Goal: Task Accomplishment & Management: Manage account settings

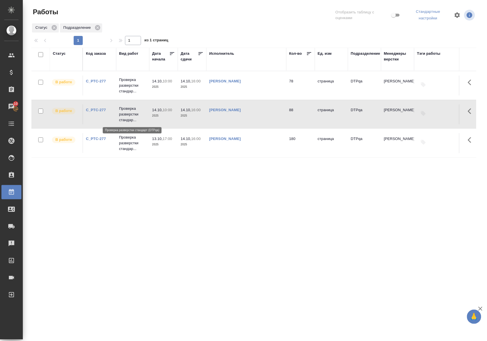
click at [129, 115] on p "Проверка разверстки стандар..." at bounding box center [132, 114] width 27 height 17
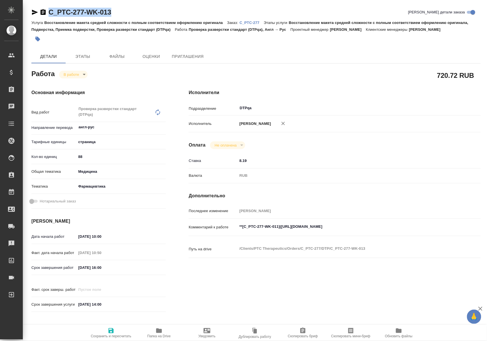
drag, startPoint x: 123, startPoint y: 13, endPoint x: 43, endPoint y: 14, distance: 80.2
click at [43, 14] on div "C_PTC-277-WK-013 Кратко детали заказа" at bounding box center [255, 12] width 449 height 9
copy link "C_PTC-277-WK-013"
drag, startPoint x: 285, startPoint y: 233, endPoint x: 394, endPoint y: 230, distance: 109.6
click at [394, 230] on textarea "**[C_PTC-277-WK-011](https://tera.awatera.com/Work/68e91c0f7a2e39ea116148fd/)**" at bounding box center [347, 227] width 218 height 10
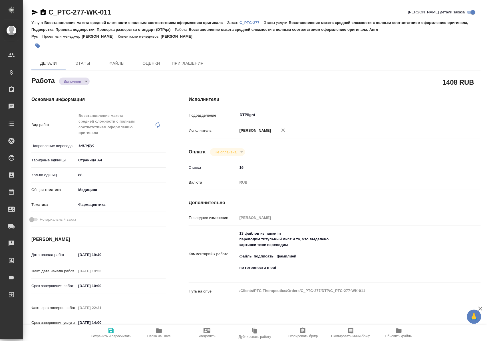
type textarea "x"
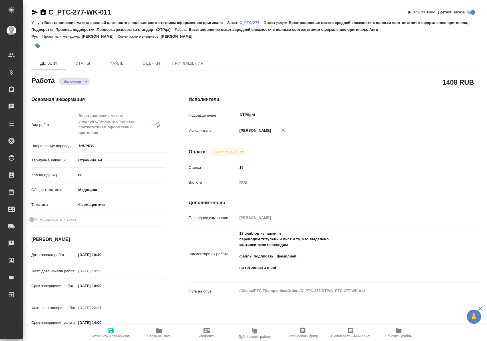
type textarea "x"
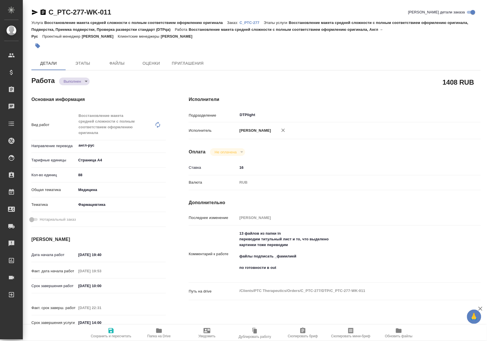
type textarea "x"
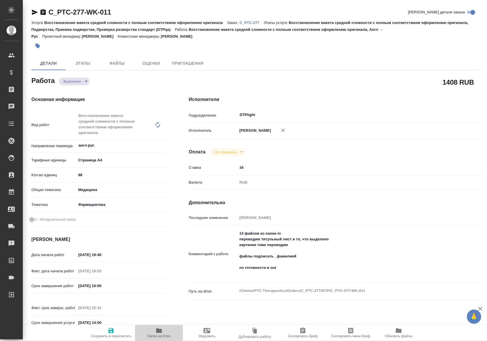
click at [161, 332] on icon "button" at bounding box center [159, 331] width 6 height 5
click at [398, 237] on textarea "13 файлов из папки in переводим титульный лист и то, что выделено картинки тоже…" at bounding box center [346, 254] width 219 height 50
click at [291, 269] on textarea "13 файлов из папки in переводим титульный лист и то, что выделено картинки тоже…" at bounding box center [347, 254] width 218 height 50
type textarea "x"
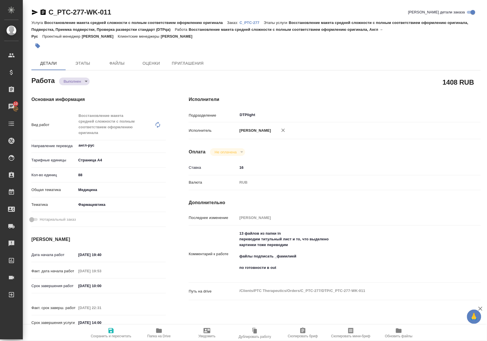
type textarea "x"
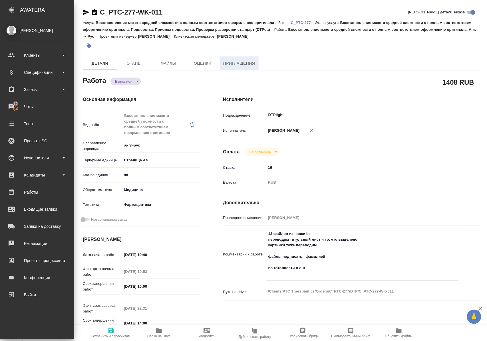
type textarea "x"
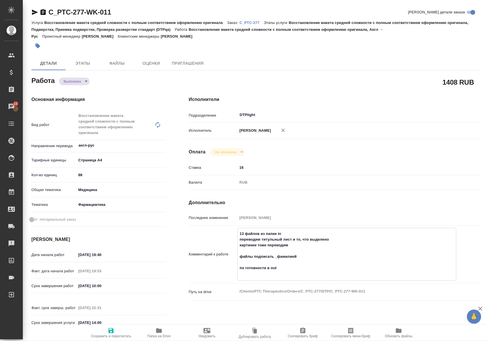
type textarea "x"
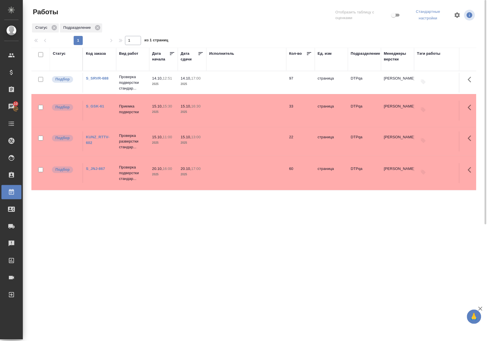
click at [100, 80] on link "S_SRVR-688" at bounding box center [97, 78] width 23 height 4
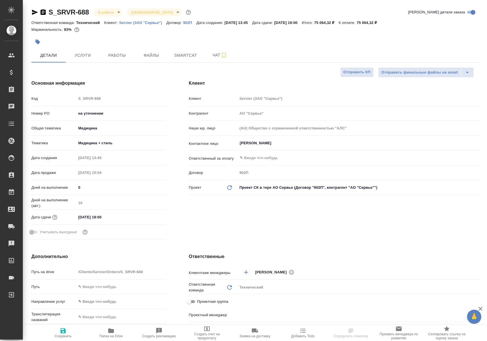
select select "RU"
type input "[PERSON_NAME]"
type input "Комаров Роман"
click at [116, 49] on button "Работы" at bounding box center [117, 55] width 34 height 14
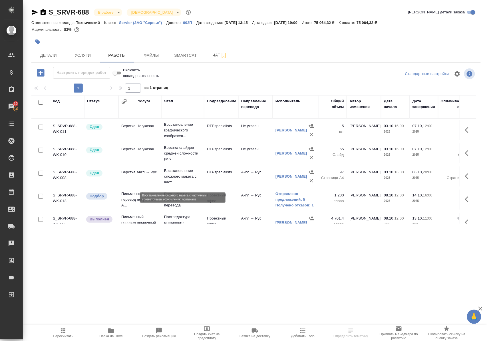
click at [180, 177] on p "Восстановление сложного макета с част..." at bounding box center [182, 176] width 37 height 17
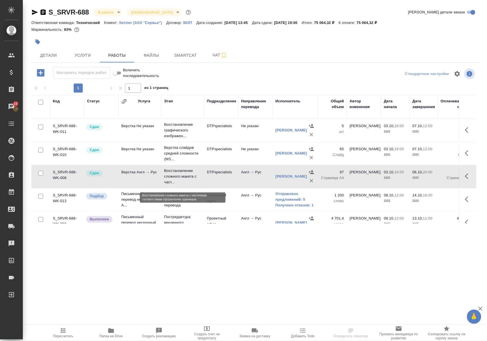
click at [180, 178] on p "Восстановление сложного макета с част..." at bounding box center [182, 176] width 37 height 17
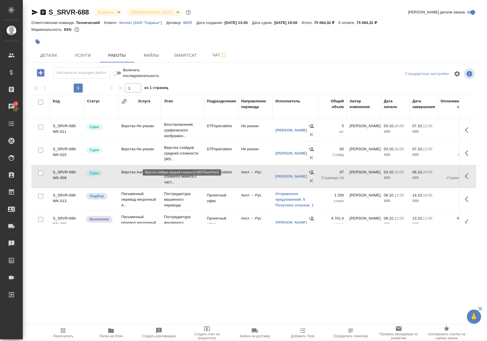
click at [177, 157] on p "Верстка слайдов средней сложности (MS..." at bounding box center [182, 153] width 37 height 17
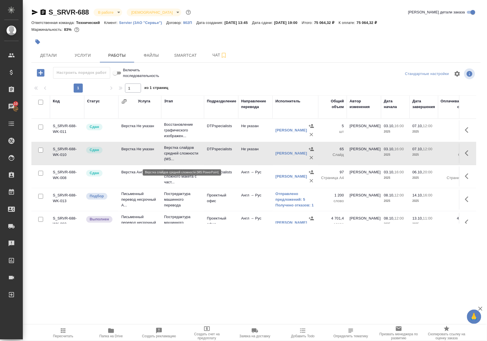
click at [177, 157] on p "Верстка слайдов средней сложности (MS..." at bounding box center [182, 153] width 37 height 17
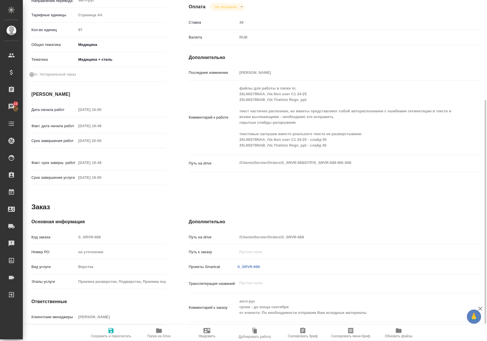
scroll to position [178, 0]
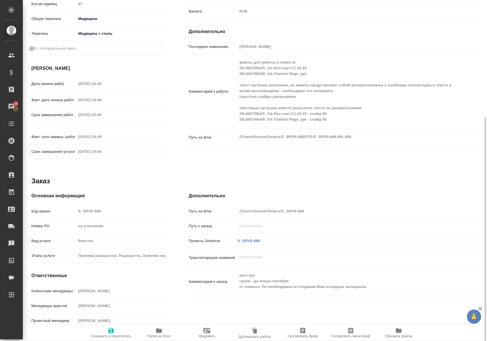
click at [160, 333] on icon "button" at bounding box center [159, 331] width 6 height 5
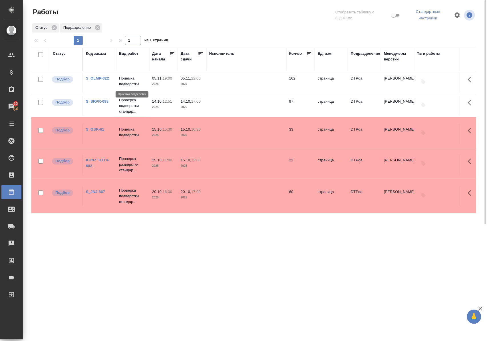
click at [132, 84] on p "Приемка подверстки" at bounding box center [132, 81] width 27 height 11
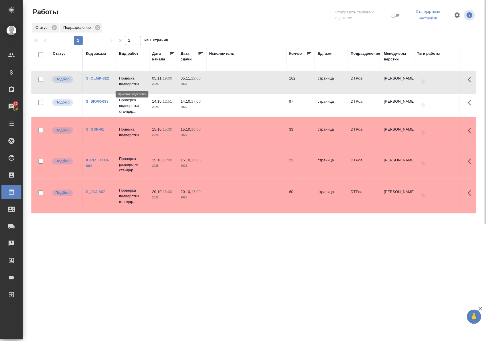
click at [132, 84] on p "Приемка подверстки" at bounding box center [132, 81] width 27 height 11
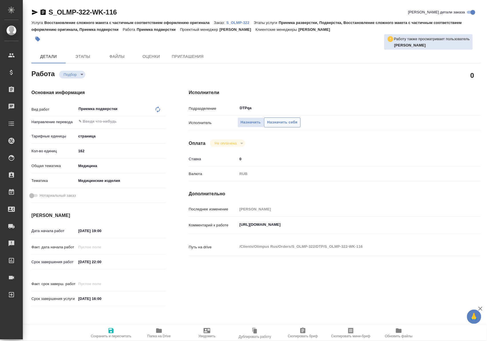
click at [282, 122] on span "Назначить себя" at bounding box center [282, 122] width 30 height 7
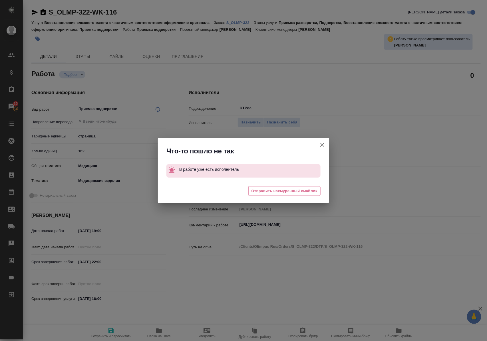
click at [323, 144] on icon "button" at bounding box center [322, 145] width 7 height 7
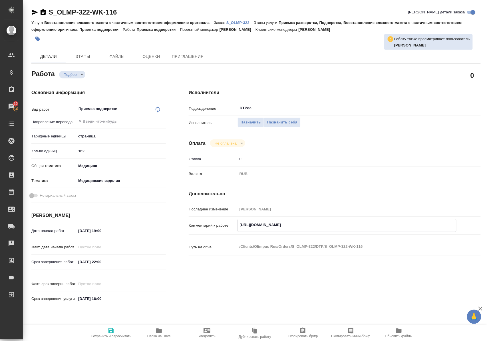
drag, startPoint x: 239, startPoint y: 224, endPoint x: 370, endPoint y: 223, distance: 131.0
click at [370, 223] on textarea "https://tera.awatera.com/Work/68e3982af4fc1f4d064438b4/" at bounding box center [347, 225] width 218 height 10
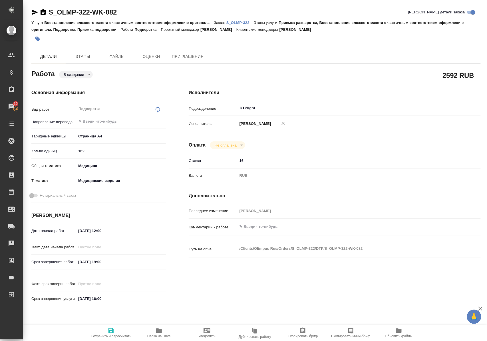
click at [244, 23] on p "S_OLMP-322" at bounding box center [239, 23] width 27 height 4
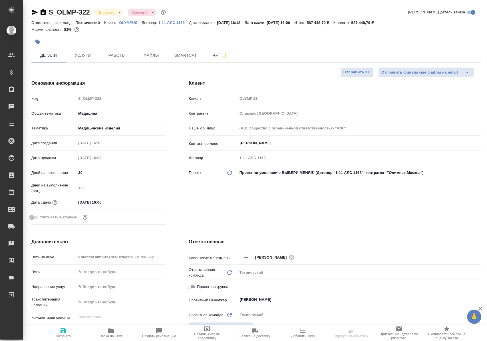
select select "RU"
click at [112, 55] on span "Работы" at bounding box center [116, 55] width 27 height 7
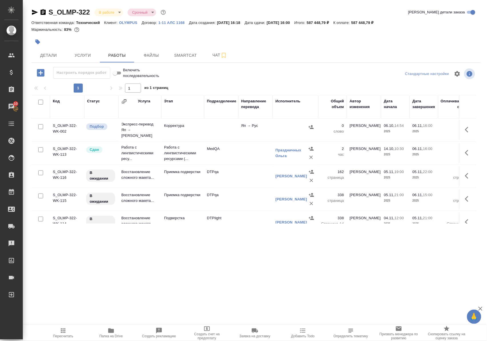
scroll to position [129, 0]
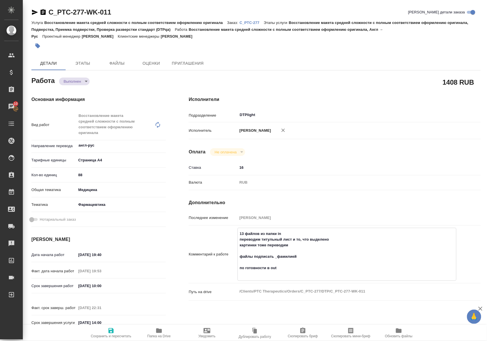
click at [251, 22] on p "C_PTC-277" at bounding box center [251, 23] width 24 height 4
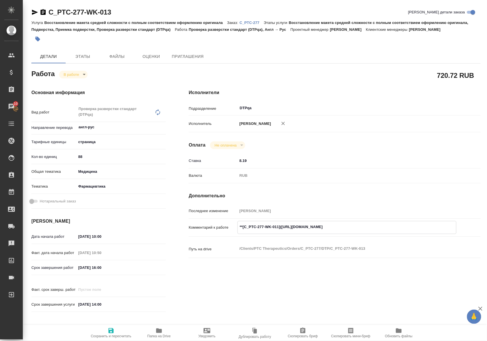
click at [157, 333] on icon "button" at bounding box center [159, 331] width 7 height 7
click at [72, 71] on body "🙏 .cls-1 fill:#fff; AWATERA Polushina Alena Клиенты Спецификации Заказы 10 Чаты…" at bounding box center [243, 170] width 487 height 341
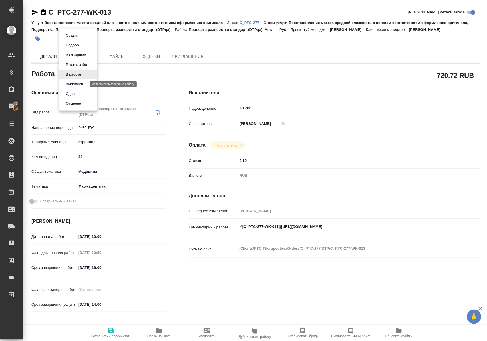
drag, startPoint x: 73, startPoint y: 85, endPoint x: 74, endPoint y: 81, distance: 3.6
click at [74, 84] on button "Выполнен" at bounding box center [74, 84] width 21 height 6
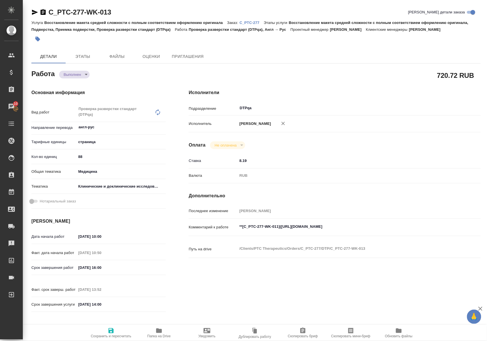
type textarea "x"
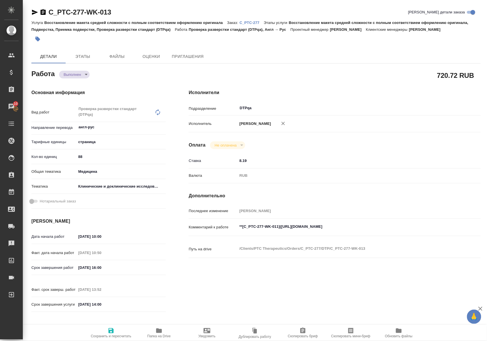
type textarea "x"
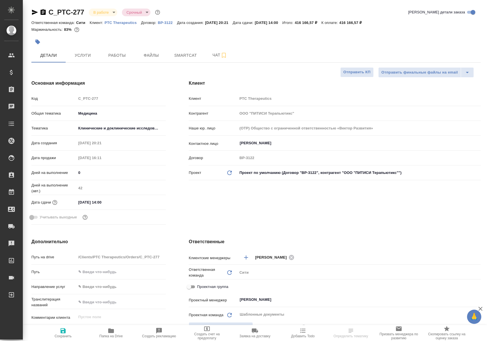
select select "RU"
click at [123, 54] on span "Работы" at bounding box center [116, 55] width 27 height 7
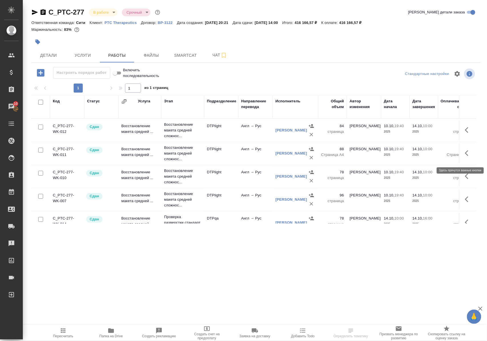
click at [465, 157] on icon "button" at bounding box center [468, 153] width 7 height 7
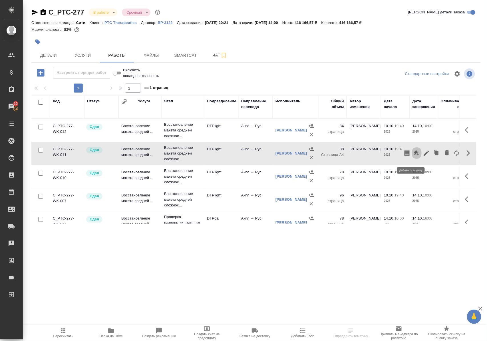
click at [413, 157] on icon "button" at bounding box center [416, 153] width 7 height 7
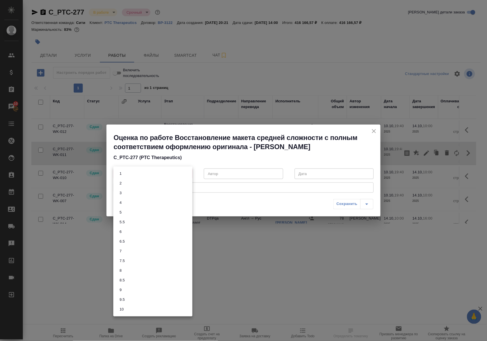
click at [188, 173] on body "🙏 .cls-1 fill:#fff; AWATERA Polushina Alena Клиенты Спецификации Заказы 10 Чаты…" at bounding box center [243, 170] width 487 height 341
click at [127, 307] on li "10" at bounding box center [152, 310] width 79 height 10
type input "10"
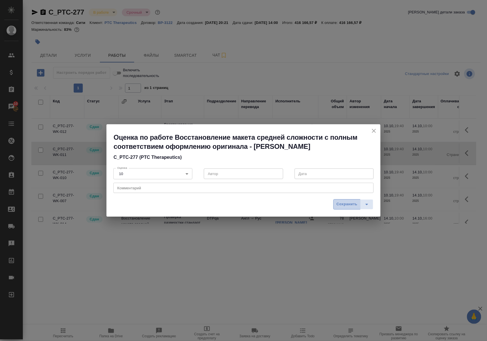
click at [347, 204] on span "Сохранить" at bounding box center [347, 204] width 21 height 7
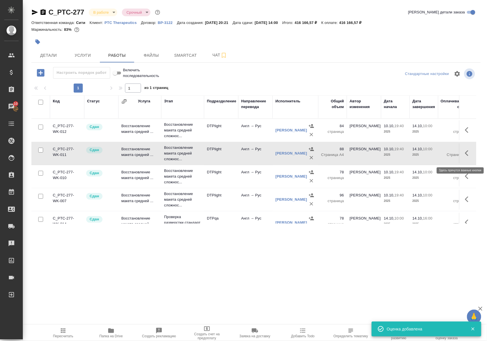
click at [465, 156] on icon "button" at bounding box center [466, 153] width 3 height 6
click at [413, 156] on icon "button" at bounding box center [416, 153] width 6 height 6
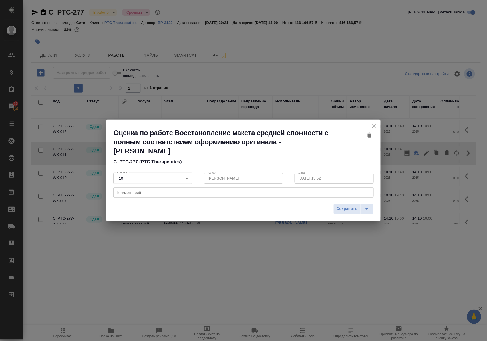
click at [379, 126] on div "Оценка по работе Восстановление макета средней сложности с полным соответствием…" at bounding box center [243, 144] width 274 height 49
click at [377, 125] on icon "close" at bounding box center [373, 126] width 7 height 7
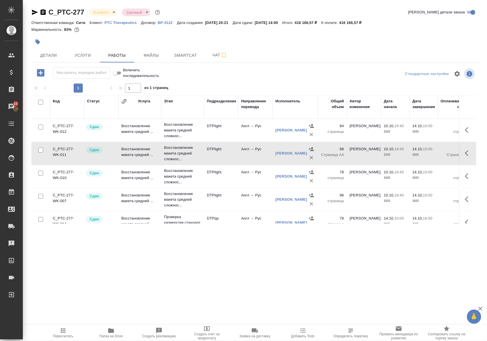
click at [462, 157] on button "button" at bounding box center [469, 153] width 14 height 14
click at [465, 157] on icon "button" at bounding box center [468, 153] width 7 height 7
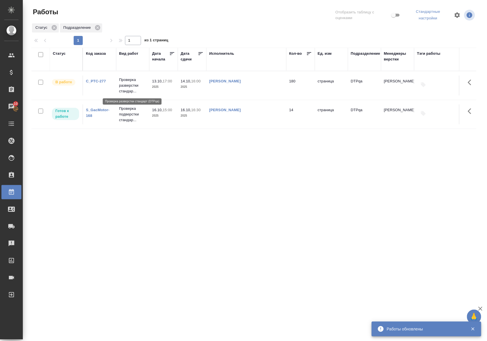
click at [126, 88] on p "Проверка разверстки стандар..." at bounding box center [132, 85] width 27 height 17
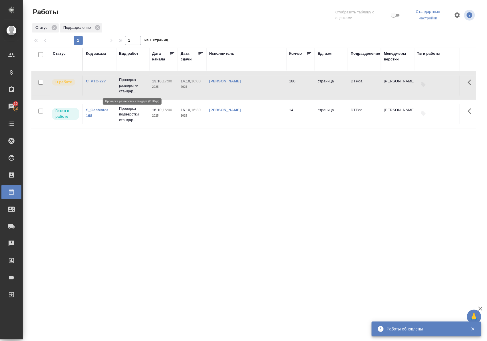
click at [126, 88] on p "Проверка разверстки стандар..." at bounding box center [132, 85] width 27 height 17
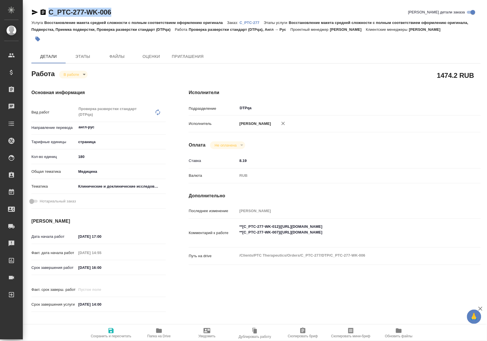
drag, startPoint x: 131, startPoint y: 14, endPoint x: 49, endPoint y: 16, distance: 81.4
click at [49, 16] on div "C_PTC-277-WK-006 Кратко детали заказа" at bounding box center [255, 12] width 449 height 9
copy link "C_PTC-277-WK-006"
drag, startPoint x: 285, startPoint y: 238, endPoint x: 400, endPoint y: 238, distance: 114.5
click at [400, 238] on textarea "**[C_PTC-277-WK-012]([URL][DOMAIN_NAME] **[C_PTC-277-WK-007]([URL][DOMAIN_NAME]" at bounding box center [347, 232] width 218 height 21
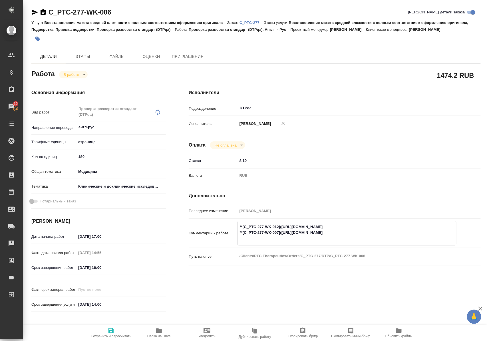
click at [35, 11] on icon "button" at bounding box center [35, 12] width 6 height 5
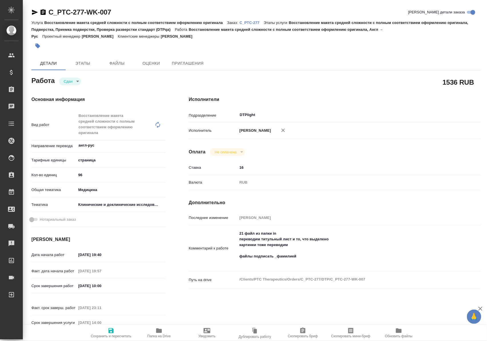
click at [159, 333] on icon "button" at bounding box center [159, 331] width 7 height 7
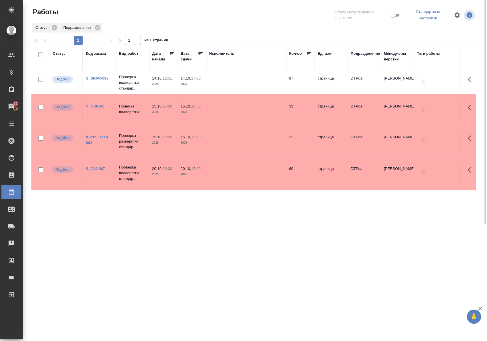
click at [62, 55] on div "Статус" at bounding box center [59, 54] width 13 height 6
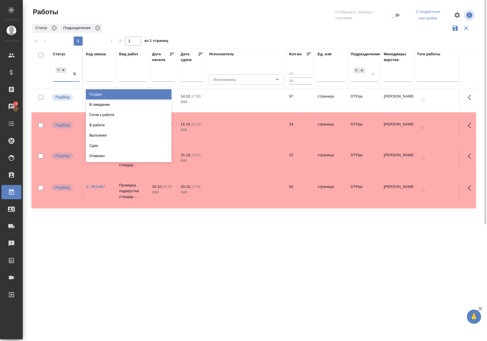
drag, startPoint x: 65, startPoint y: 80, endPoint x: 68, endPoint y: 84, distance: 5.4
click at [65, 80] on div "Подбор" at bounding box center [61, 73] width 17 height 15
click at [95, 105] on div "В ожидании" at bounding box center [129, 105] width 86 height 10
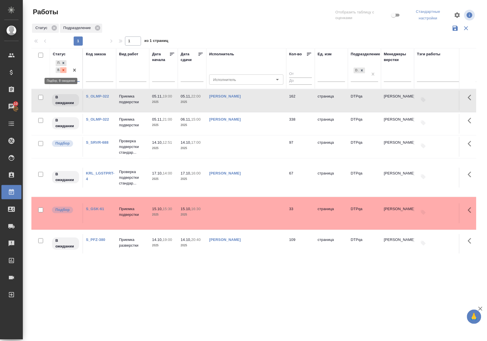
click at [63, 71] on icon at bounding box center [64, 70] width 2 height 2
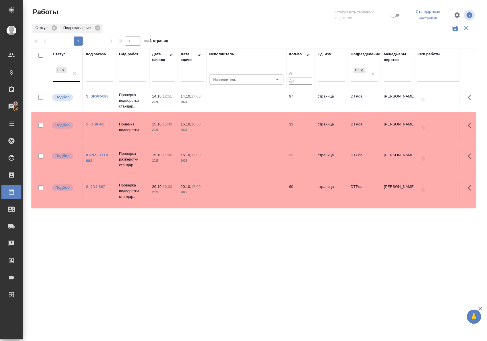
click at [57, 54] on div "Статус" at bounding box center [59, 54] width 13 height 6
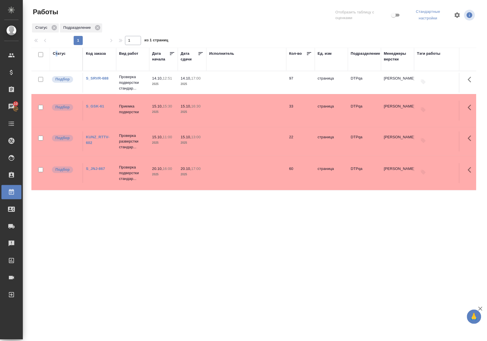
click at [58, 54] on div "Статус" at bounding box center [59, 54] width 13 height 6
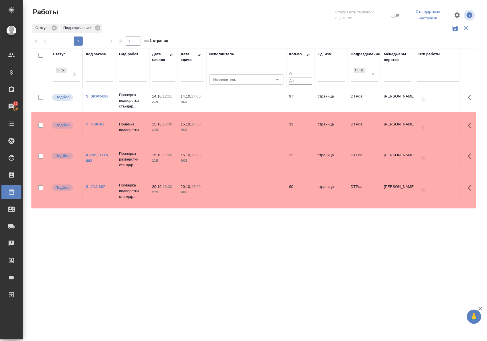
click at [58, 54] on div "Статус" at bounding box center [59, 54] width 13 height 6
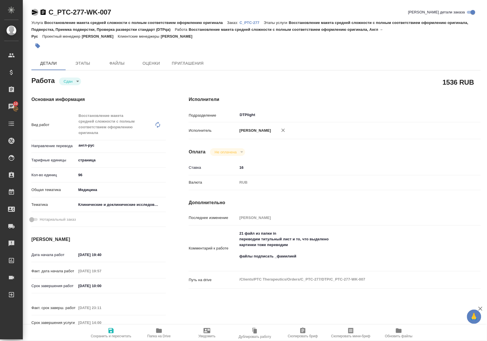
click at [34, 13] on icon "button" at bounding box center [35, 12] width 6 height 5
click at [159, 335] on span "Папка на Drive" at bounding box center [158, 337] width 23 height 4
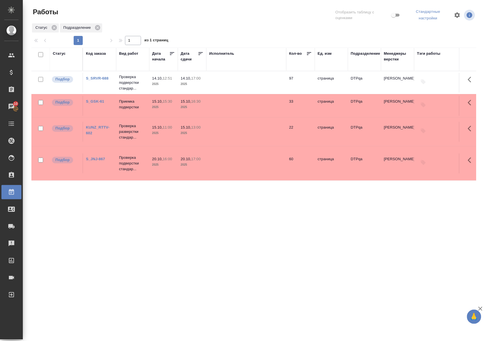
click at [62, 54] on div "Статус" at bounding box center [59, 54] width 13 height 6
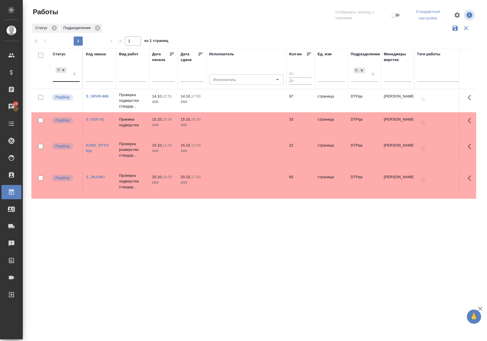
click at [73, 81] on div at bounding box center [74, 73] width 10 height 15
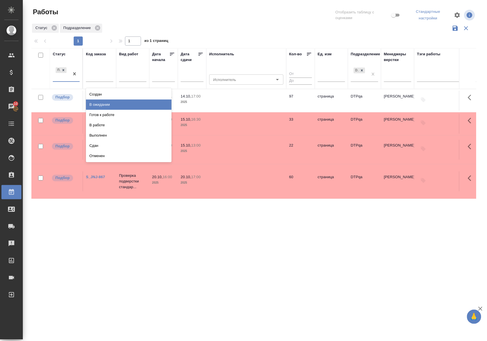
click at [97, 103] on div "В ожидании" at bounding box center [129, 105] width 86 height 10
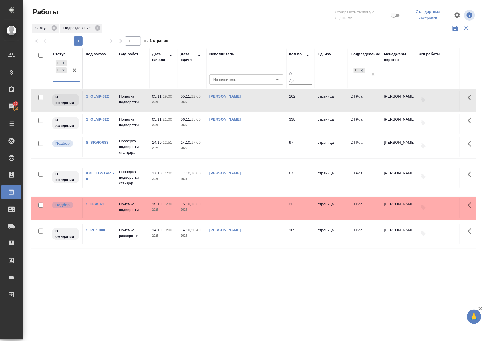
scroll to position [114, 0]
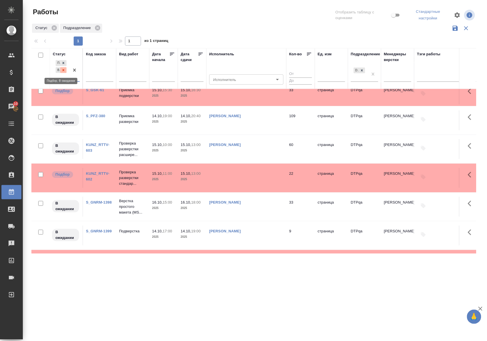
click at [62, 71] on icon at bounding box center [63, 70] width 4 height 4
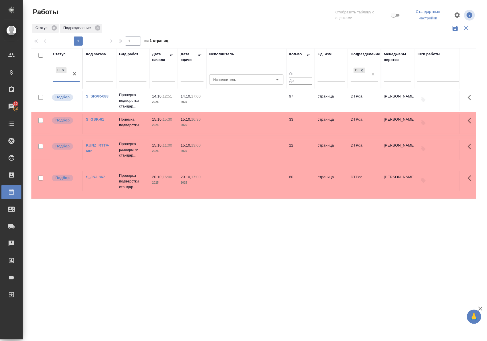
scroll to position [0, 0]
click at [59, 54] on div "Статус" at bounding box center [59, 54] width 13 height 6
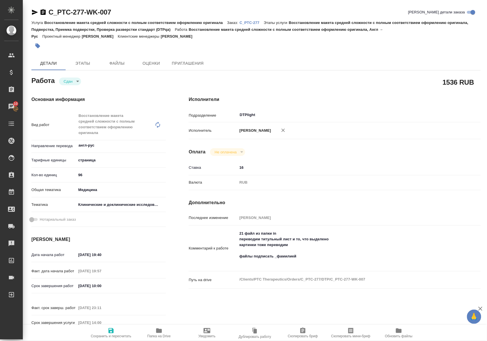
click at [256, 22] on p "C_PTC-277" at bounding box center [251, 23] width 24 height 4
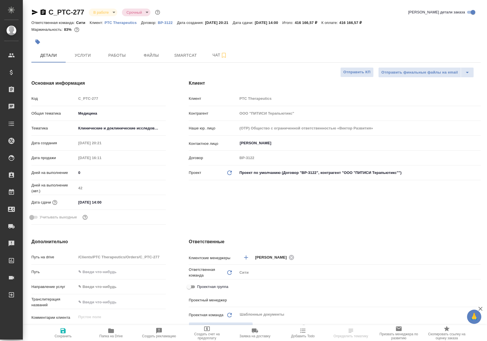
select select "RU"
type input "Тарабановская Анастасия"
click at [211, 57] on span "Чат" at bounding box center [219, 55] width 27 height 7
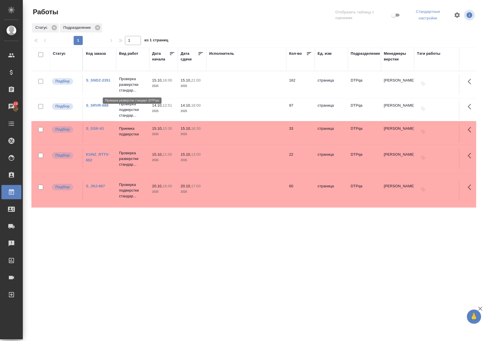
click at [130, 86] on p "Проверка разверстки стандар..." at bounding box center [132, 84] width 27 height 17
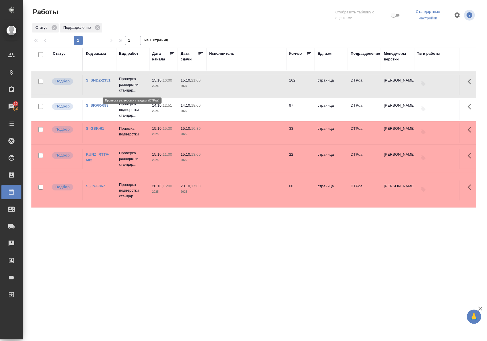
click at [130, 86] on p "Проверка разверстки стандар..." at bounding box center [132, 84] width 27 height 17
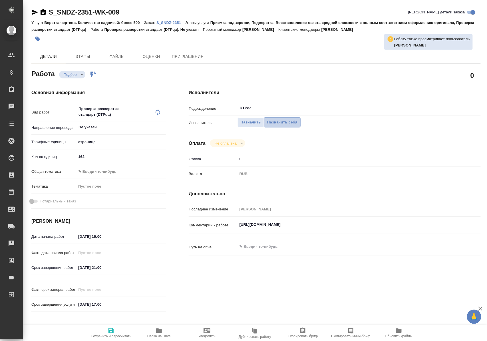
click at [285, 123] on span "Назначить себя" at bounding box center [282, 122] width 30 height 7
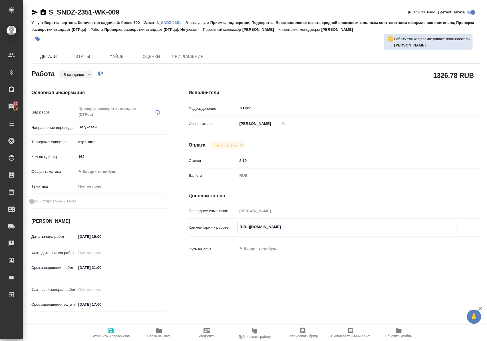
drag, startPoint x: 239, startPoint y: 232, endPoint x: 374, endPoint y: 238, distance: 135.4
click at [374, 234] on div "https://tera.awatera.com/Work/68ee113077cf9cdb206a976a/ x" at bounding box center [346, 227] width 219 height 13
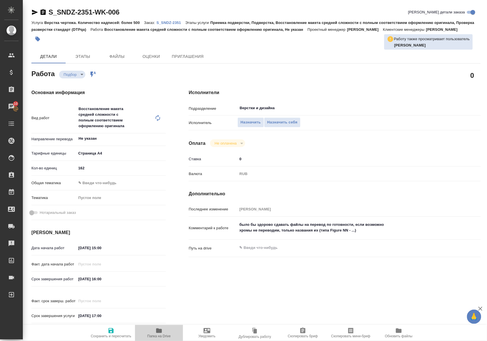
click at [161, 332] on icon "button" at bounding box center [159, 331] width 6 height 5
click at [177, 22] on p "S_SNDZ-2351" at bounding box center [170, 23] width 29 height 4
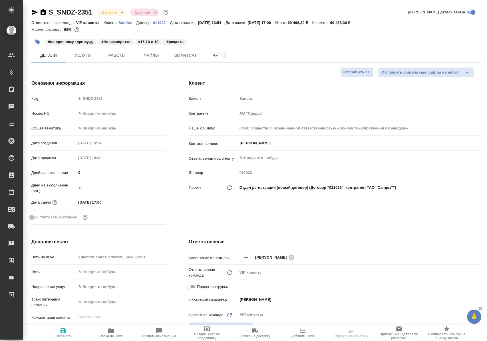
select select "RU"
click at [118, 57] on span "Работы" at bounding box center [116, 55] width 27 height 7
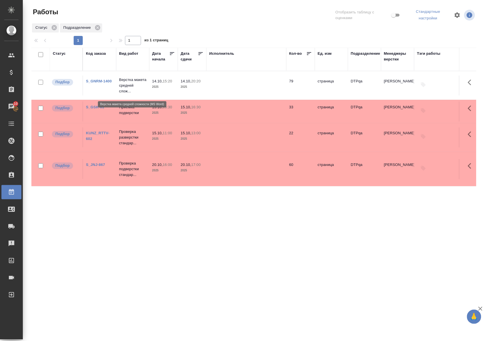
click at [130, 84] on p "Верстка макета средней слож..." at bounding box center [132, 85] width 27 height 17
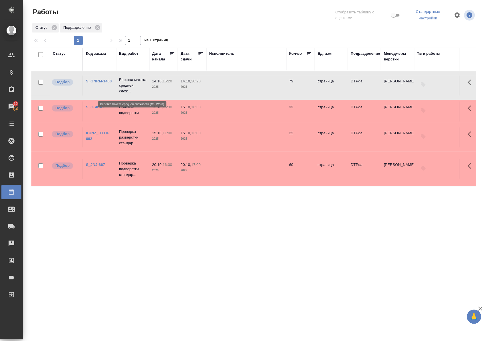
click at [130, 84] on p "Верстка макета средней слож..." at bounding box center [132, 85] width 27 height 17
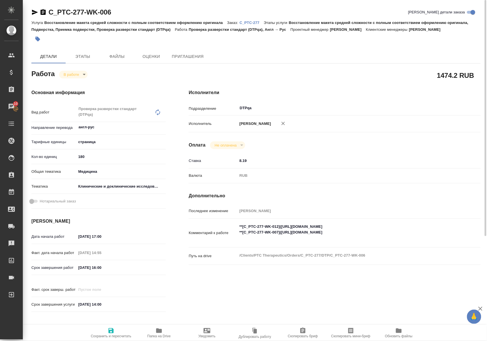
click at [415, 237] on textarea "**[C_PTC-277-WK-012](https://tera.awatera.com/Work/68e91dc4b6bfaa7a9a437e6c/)**…" at bounding box center [346, 232] width 219 height 21
type textarea "**[C_PTC-277-WK-012](https://tera.awatera.com/Work/68e91dc4b6bfaa7a9a437e6c/)**…"
click at [112, 330] on icon "button" at bounding box center [110, 331] width 5 height 5
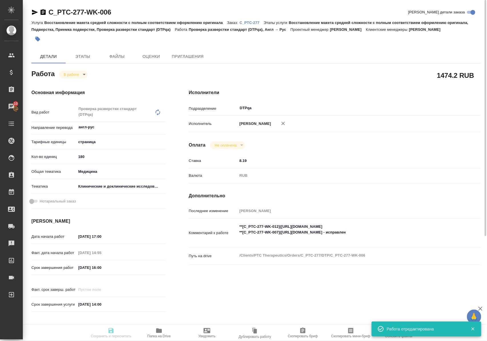
type input "inProgress"
type input "англ-рус"
type input "5a8b1489cc6b4906c91bfdb2"
type input "180"
type input "med"
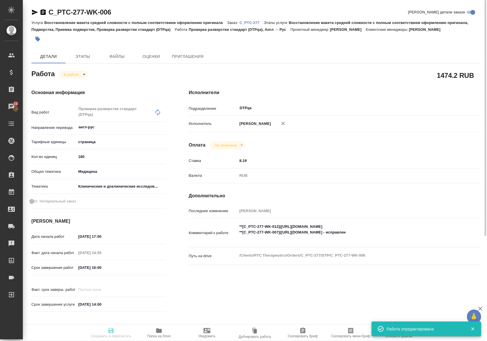
type input "5a8b8b956a9677013d343d9e"
type input "13.10.2025 17:00"
type input "13.10.2025 14:55"
type input "14.10.2025 16:00"
type input "[DATE] 14:00"
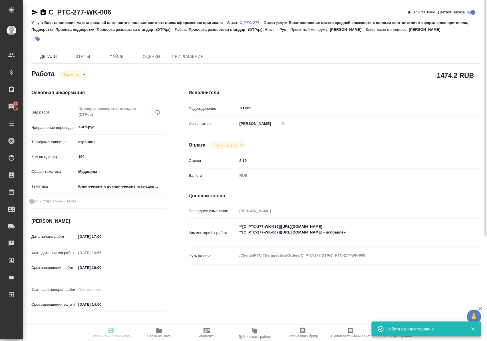
type input "DTPqa"
type input "notPayed"
type input "8.19"
type input "RUB"
type input "[PERSON_NAME]"
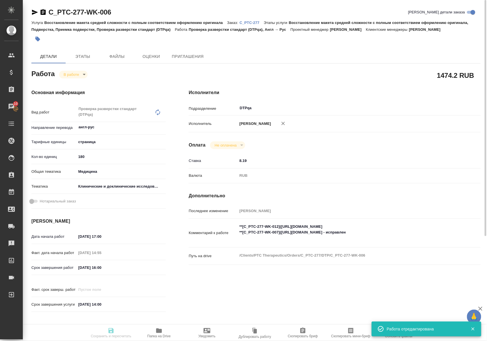
type input "C_PTC-277"
type input "Восстановление макета средней сложности с полным соответствием оформлению ориги…"
type input "Лямина Надежда"
type input "Петрова Валерия"
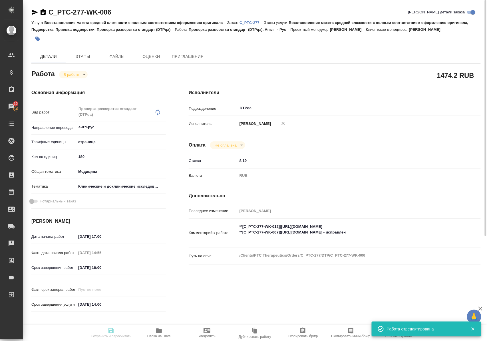
type input "/Clients/PTC Therapeutics/Orders/C_PTC-277"
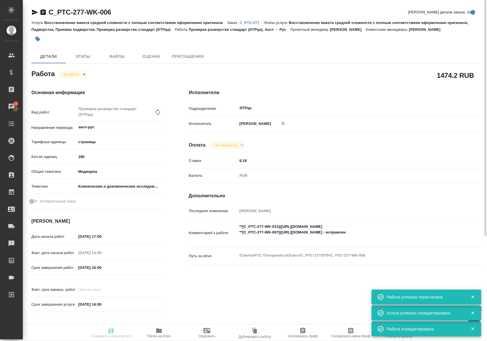
type input "inProgress"
type input "англ-рус"
type input "5a8b1489cc6b4906c91bfdb2"
type input "180"
type input "med"
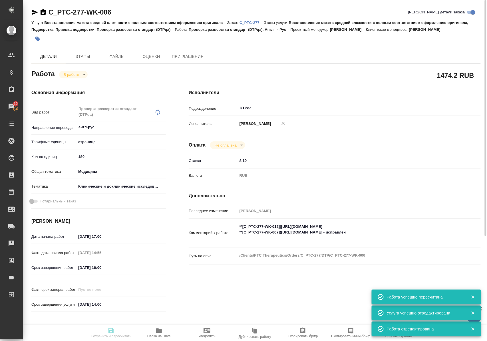
type input "5a8b8b956a9677013d343d9e"
type input "13.10.2025 17:00"
type input "13.10.2025 14:55"
type input "14.10.2025 16:00"
type input "30.10.2025 14:00"
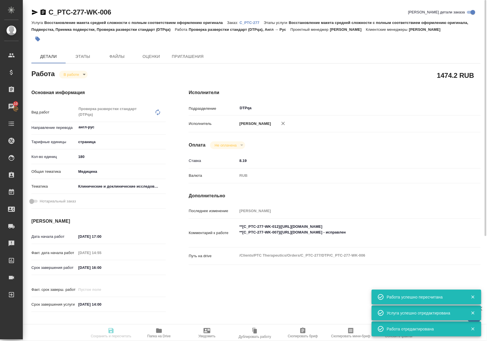
type input "DTPqa"
type input "notPayed"
type input "8.19"
type input "RUB"
type input "[PERSON_NAME]"
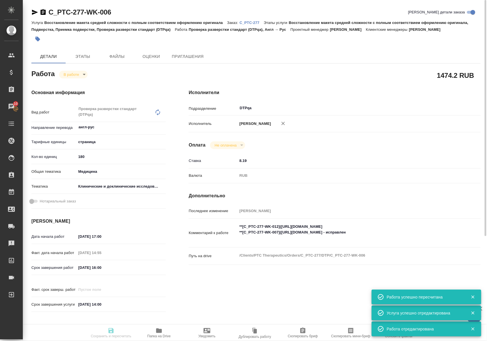
type input "C_PTC-277"
type input "Восстановление макета средней сложности с полным соответствием оформлению ориги…"
type input "Лямина Надежда"
type input "Петрова Валерия"
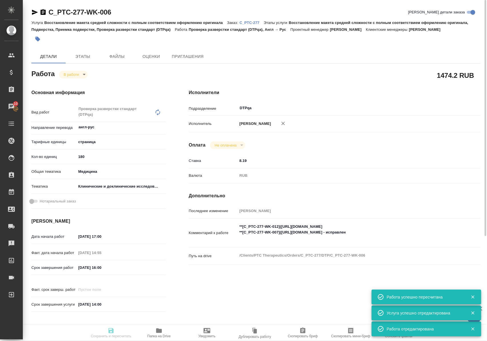
type input "/Clients/PTC Therapeutics/Orders/C_PTC-277"
click at [285, 232] on textarea "**[C_PTC-277-WK-012](https://tera.awatera.com/Work/68e91dc4b6bfaa7a9a437e6c/)**…" at bounding box center [347, 232] width 218 height 21
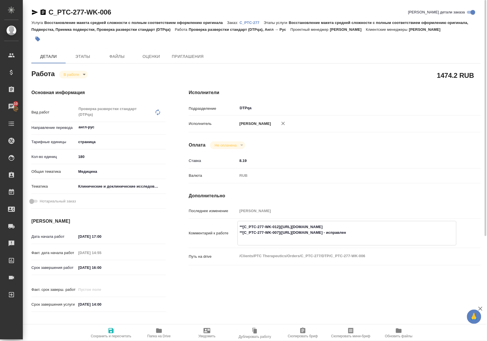
click at [398, 232] on textarea "**[C_PTC-277-WK-012](https://tera.awatera.com/Work/68e91dc4b6bfaa7a9a437e6c/)**…" at bounding box center [347, 232] width 218 height 21
click at [439, 239] on textarea "**[C_PTC-277-WK-012](https://tera.awatera.com/Work/68e91dc4b6bfaa7a9a437e6c/)**…" at bounding box center [347, 232] width 218 height 21
type textarea "**[C_PTC-277-WK-012](https://tera.awatera.com/Work/68e91dc4b6bfaa7a9a437e6c/)**…"
click at [110, 329] on icon "button" at bounding box center [110, 331] width 5 height 5
type input "inProgress"
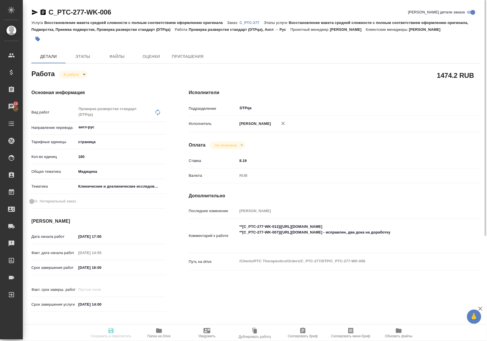
type input "англ-рус"
type input "5a8b1489cc6b4906c91bfdb2"
type input "180"
type input "med"
type input "5a8b8b956a9677013d343d9e"
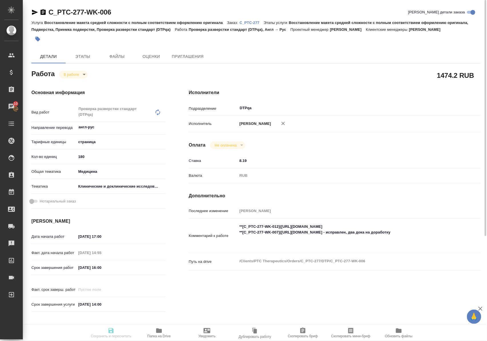
type input "13.10.2025 17:00"
type input "13.10.2025 14:55"
type input "14.10.2025 16:00"
type input "30.10.2025 14:00"
type input "DTPqa"
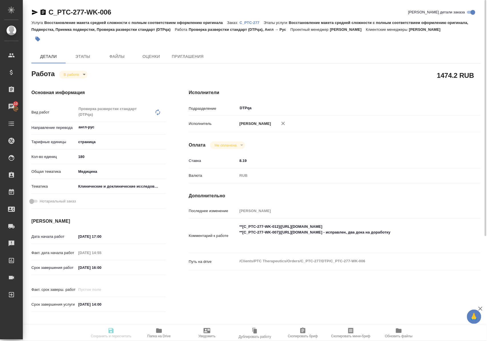
type input "notPayed"
type input "8.19"
type input "RUB"
type input "Полушина Алена"
type input "C_PTC-277"
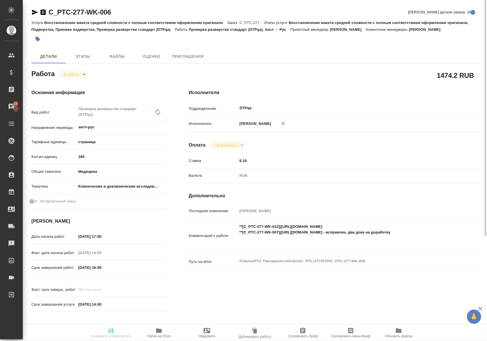
type input "Восстановление макета средней сложности с полным соответствием оформлению ориги…"
type input "Лямина Надежда"
type input "[PERSON_NAME]"
type input "/Clients/PTC Therapeutics/Orders/C_PTC-277"
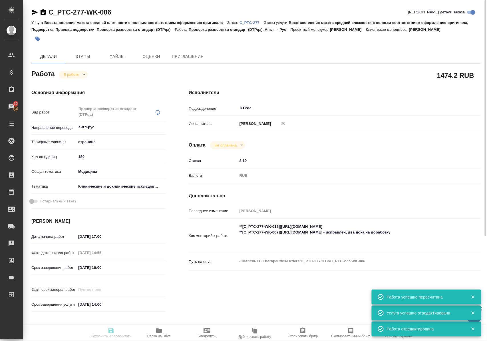
type input "inProgress"
type input "англ-рус"
type input "5a8b1489cc6b4906c91bfdb2"
type input "180"
type input "med"
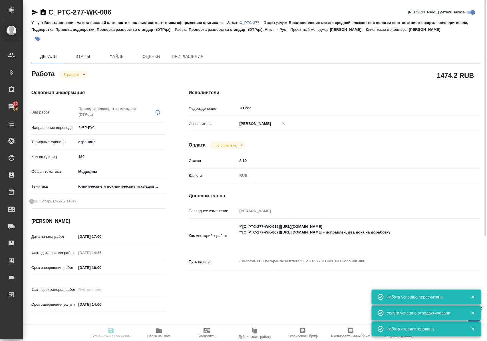
type input "5a8b8b956a9677013d343d9e"
type input "13.10.2025 17:00"
type input "13.10.2025 14:55"
type input "14.10.2025 16:00"
type input "30.10.2025 14:00"
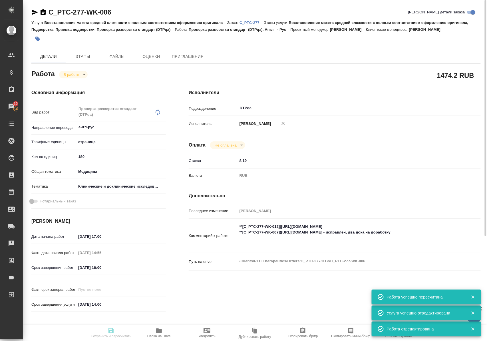
type input "DTPqa"
type input "notPayed"
type input "8.19"
type input "RUB"
type input "[PERSON_NAME]"
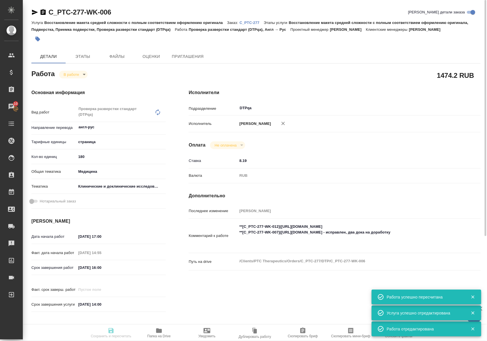
type input "C_PTC-277"
type input "Восстановление макета средней сложности с полным соответствием оформлению ориги…"
type input "Лямина Надежда"
type input "[PERSON_NAME]"
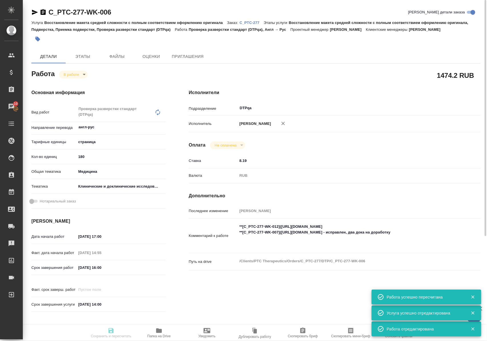
type input "/Clients/PTC Therapeutics/Orders/C_PTC-277"
click at [160, 332] on icon "button" at bounding box center [159, 331] width 6 height 5
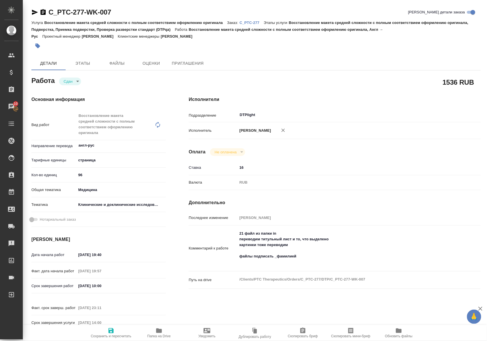
click at [256, 21] on p "C_PTC-277" at bounding box center [251, 23] width 24 height 4
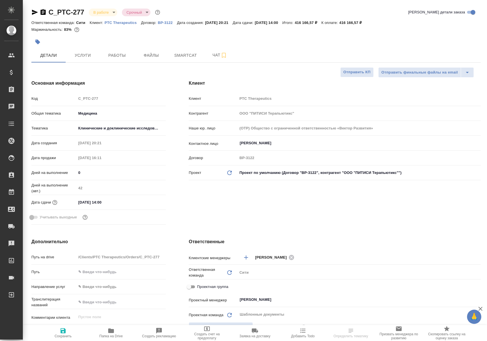
select select "RU"
click at [120, 54] on span "Работы" at bounding box center [116, 55] width 27 height 7
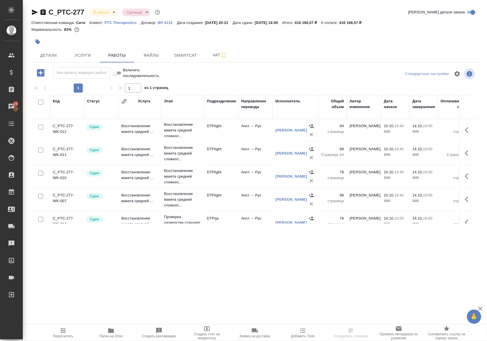
click at [465, 203] on icon "button" at bounding box center [468, 199] width 7 height 7
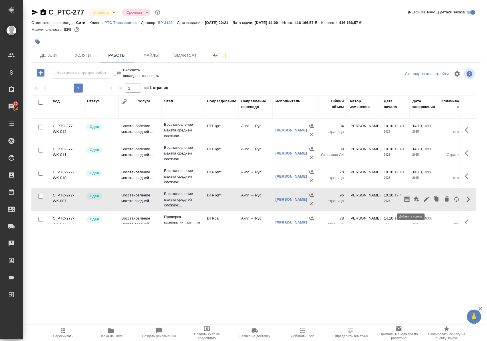
click at [413, 202] on icon "button" at bounding box center [416, 199] width 6 height 6
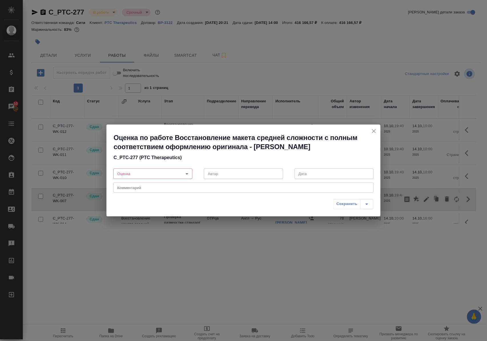
click at [188, 174] on body "🙏 .cls-1 fill:#fff; AWATERA Polushina Alena Клиенты Спецификации Заказы 10 Чаты…" at bounding box center [243, 170] width 487 height 341
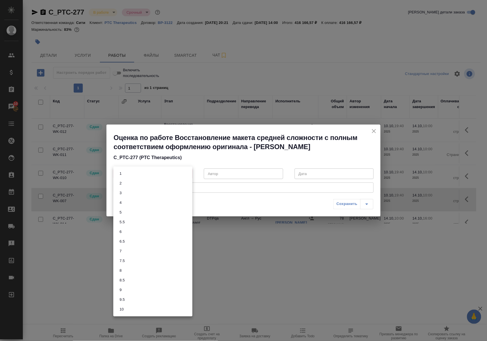
click at [140, 291] on li "9" at bounding box center [152, 290] width 79 height 10
type input "9"
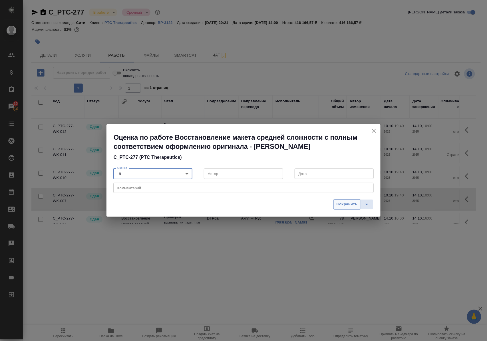
click at [346, 205] on span "Сохранить" at bounding box center [347, 204] width 21 height 7
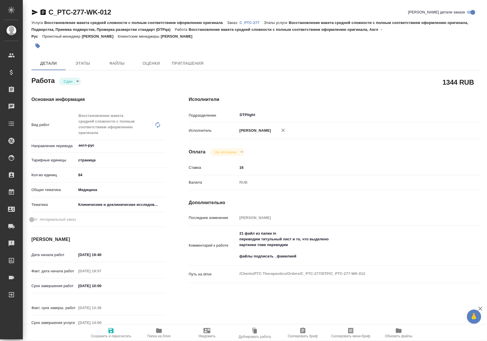
drag, startPoint x: 159, startPoint y: 335, endPoint x: 159, endPoint y: 329, distance: 5.1
click at [159, 335] on span "Папка на Drive" at bounding box center [158, 337] width 23 height 4
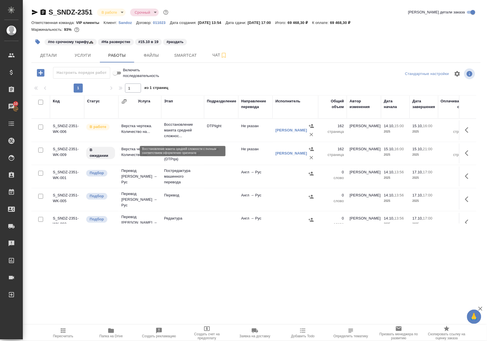
click at [180, 132] on p "Восстановление макета средней сложнос..." at bounding box center [182, 130] width 37 height 17
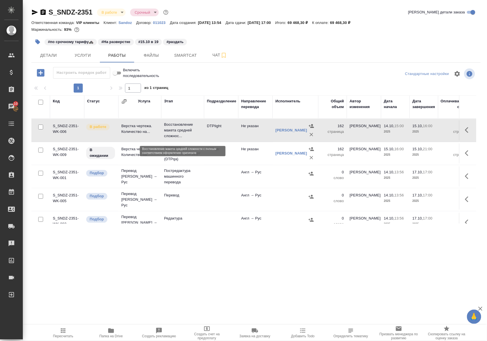
click at [180, 132] on p "Восстановление макета средней сложнос..." at bounding box center [182, 130] width 37 height 17
click at [175, 157] on p "Проверка разверстки стандарт (DTPqa)" at bounding box center [182, 153] width 37 height 17
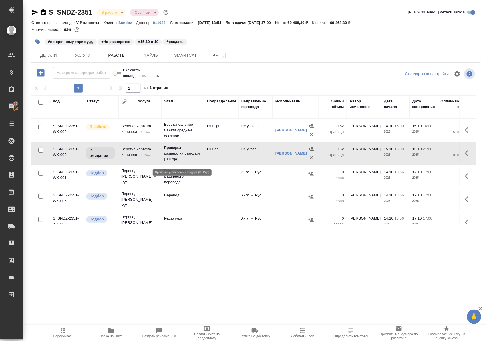
click at [175, 157] on p "Проверка разверстки стандарт (DTPqa)" at bounding box center [182, 153] width 37 height 17
click at [174, 153] on p "Проверка разверстки стандарт (DTPqa)" at bounding box center [182, 153] width 37 height 17
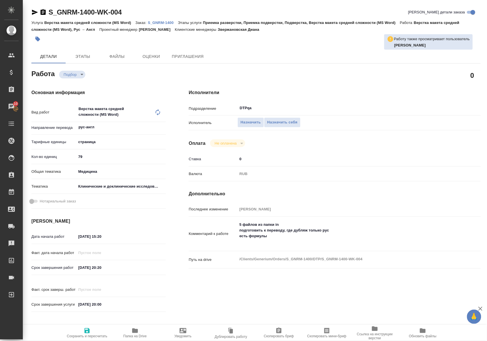
click at [139, 330] on span "Папка на Drive" at bounding box center [134, 333] width 41 height 11
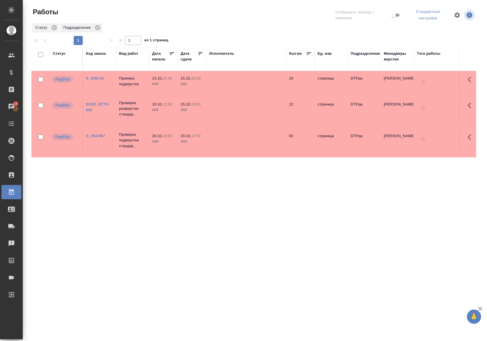
click at [220, 171] on div "Статус Код заказа Вид работ [PERSON_NAME] начала Дата сдачи Исполнитель Кол-во …" at bounding box center [253, 150] width 445 height 205
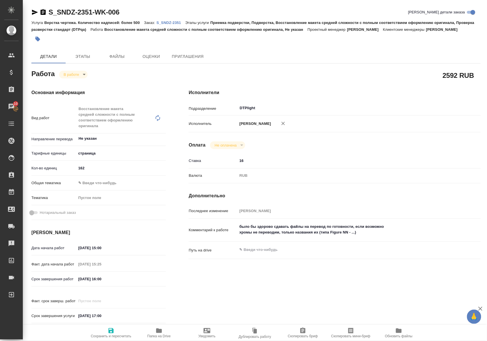
click at [160, 331] on icon "button" at bounding box center [159, 331] width 6 height 5
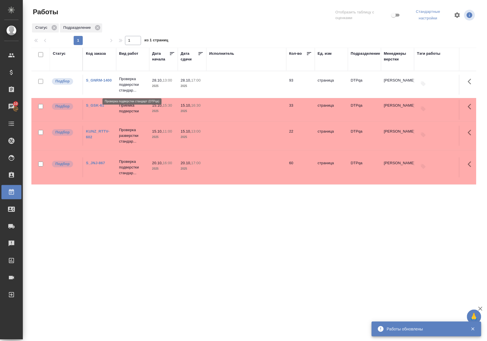
click at [135, 84] on p "Проверка подверстки стандар..." at bounding box center [132, 84] width 27 height 17
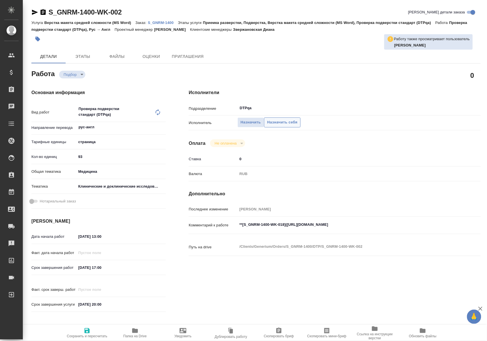
click at [281, 120] on span "Назначить себя" at bounding box center [282, 122] width 30 height 7
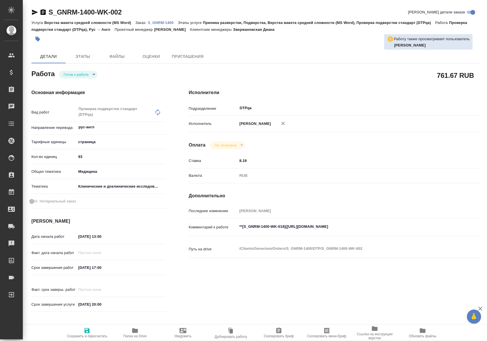
type textarea "x"
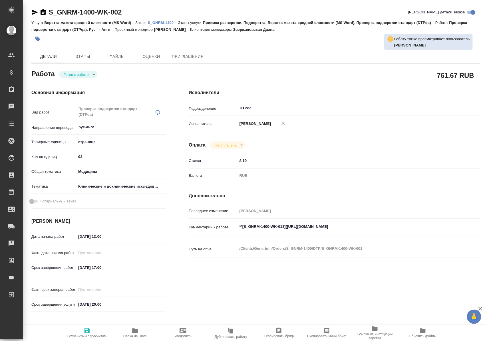
click at [93, 74] on body "🙏 .cls-1 fill:#fff; AWATERA [PERSON_NAME] Спецификации Заказы Чаты Todo Проекты…" at bounding box center [243, 170] width 487 height 341
type textarea "x"
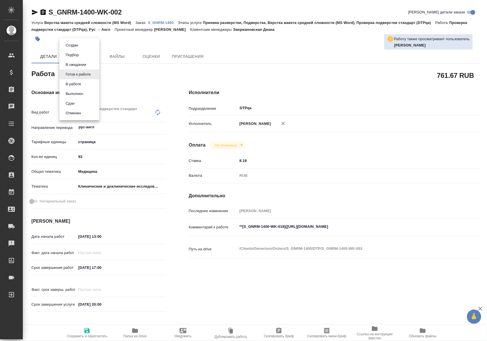
type textarea "x"
click at [80, 63] on button "В ожидании" at bounding box center [76, 65] width 24 height 6
type textarea "x"
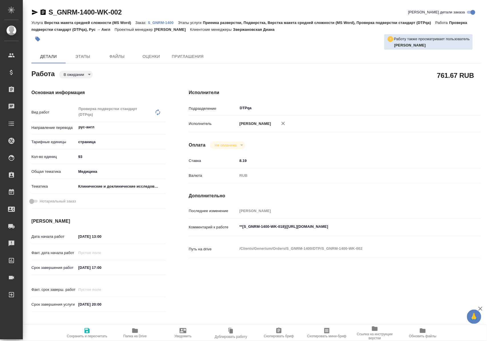
type textarea "x"
drag, startPoint x: 85, startPoint y: 330, endPoint x: 101, endPoint y: 299, distance: 35.4
click at [84, 330] on icon "button" at bounding box center [87, 331] width 7 height 7
type textarea "x"
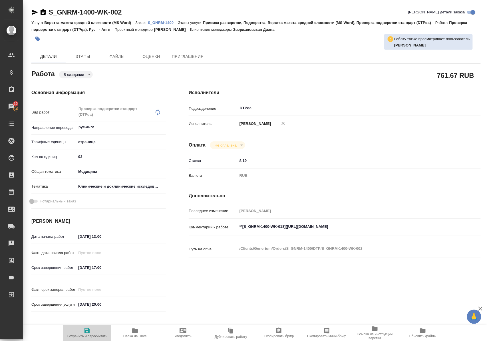
type textarea "x"
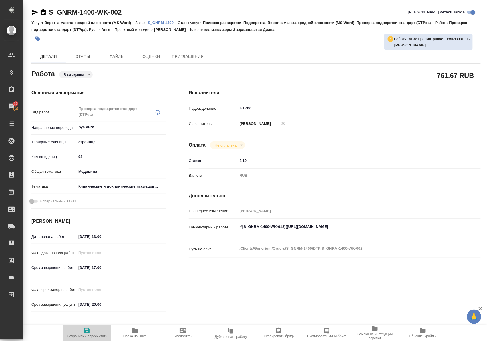
type textarea "x"
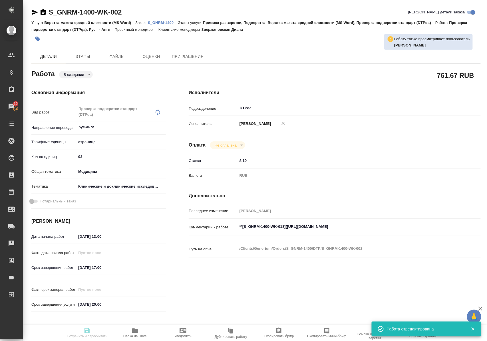
type input "pending"
type textarea "Проверка подверстки стандарт (DTPqa)"
type textarea "x"
type input "рус-англ"
type input "5a8b1489cc6b4906c91bfdb2"
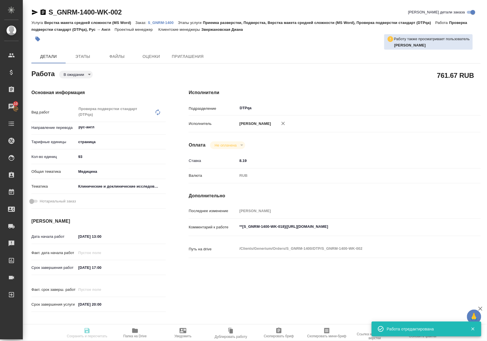
type input "93"
type input "med"
type input "5a8b8b956a9677013d343d9e"
type input "28.10.2025 13:00"
type input "28.10.2025 17:00"
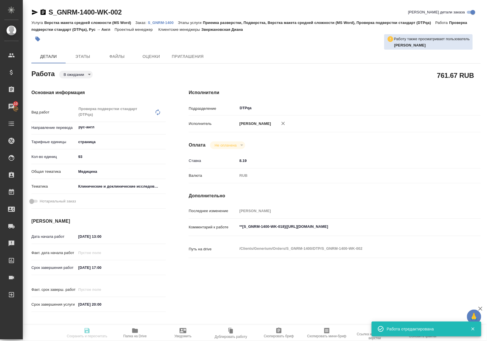
type input "28.10.2025 20:00"
type input "DTPqa"
type input "notPayed"
type input "8.19"
type input "RUB"
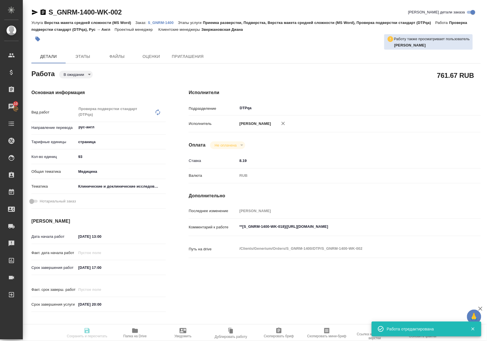
type input "Полушина Алена"
type textarea "**[S_GNRM-1400-WK-018](https://tera.awatera.com/Work/68ee2c3caedef752abba8cd3/)…"
type textarea "x"
type textarea "/Clients/Generium/Orders/S_GNRM-1400/DTP/S_GNRM-1400-WK-002"
type textarea "x"
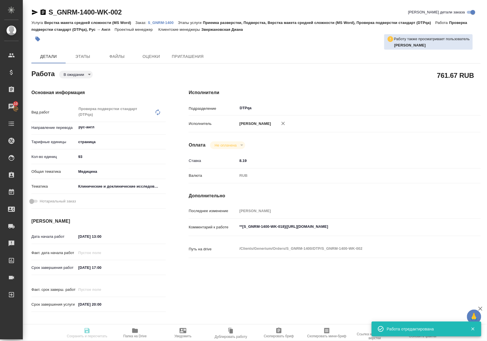
type input "S_GNRM-1400"
type input "Верстка макета средней сложности (MS Word)"
type input "Приемка разверстки, Подверстка, Верстка макета средней сложности (MS Word), Про…"
type input "Звержановская Диана"
type input "Петрова Валерия"
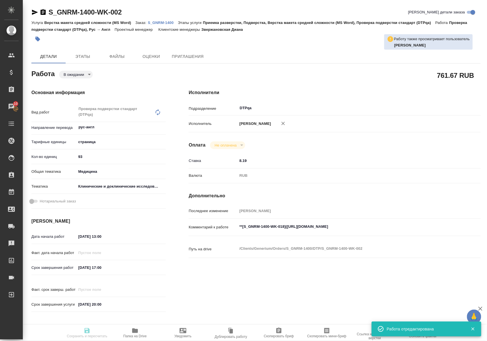
type input "/Clients/Generium/Orders/S_GNRM-1400"
type textarea "x"
type textarea "Стимплейт_перевод инструкций (Алжир)"
type textarea "x"
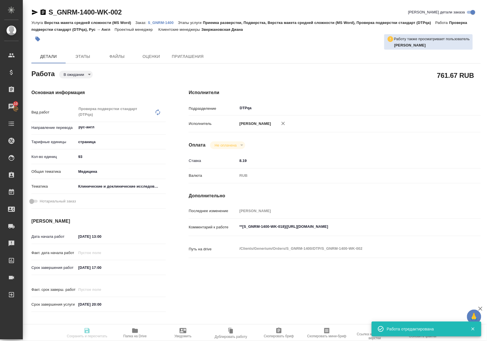
type textarea "x"
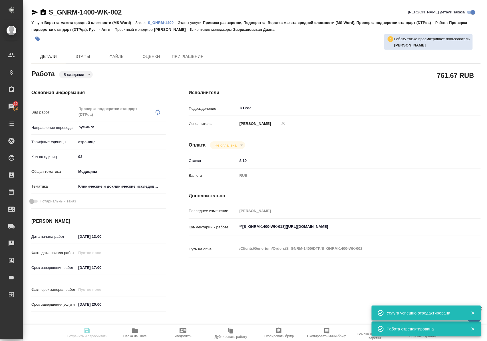
type textarea "x"
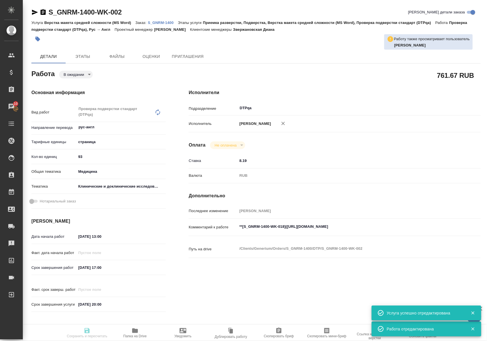
type input "pending"
type textarea "Проверка подверстки стандарт (DTPqa)"
type textarea "x"
type input "рус-англ"
type input "5a8b1489cc6b4906c91bfdb2"
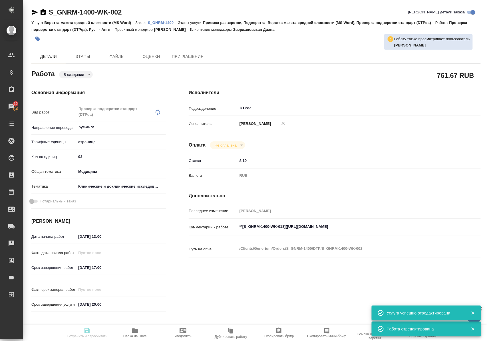
type input "93"
type input "med"
type input "5a8b8b956a9677013d343d9e"
type input "28.10.2025 13:00"
type input "28.10.2025 17:00"
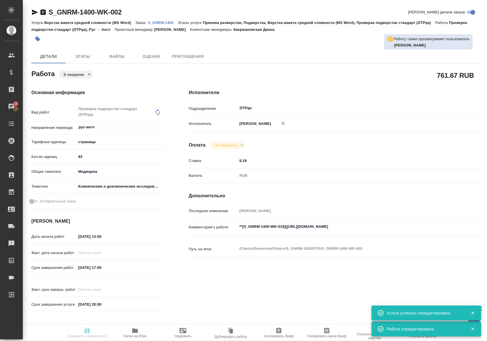
type input "28.10.2025 20:00"
type input "DTPqa"
type input "notPayed"
type input "8.19"
type input "RUB"
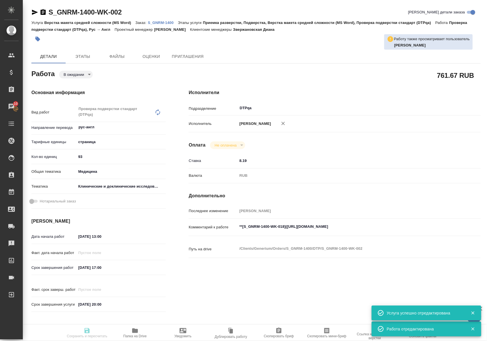
type input "Полушина Алена"
type textarea "**[S_GNRM-1400-WK-018](https://tera.awatera.com/Work/68ee2c3caedef752abba8cd3/)…"
type textarea "x"
type textarea "/Clients/Generium/Orders/S_GNRM-1400/DTP/S_GNRM-1400-WK-002"
type textarea "x"
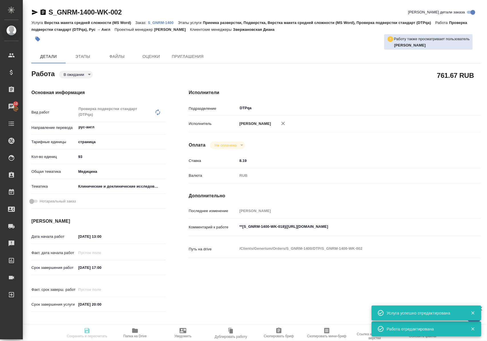
type input "S_GNRM-1400"
type input "Верстка макета средней сложности (MS Word)"
type input "Приемка разверстки, Подверстка, Верстка макета средней сложности (MS Word), Про…"
type input "Звержановская Диана"
type input "Петрова Валерия"
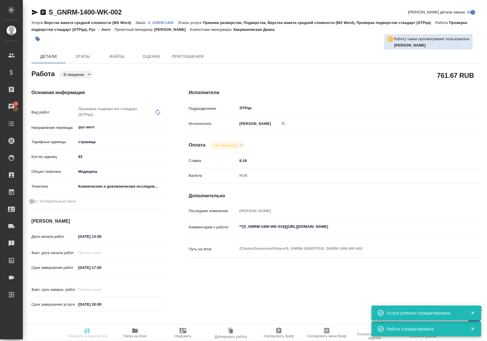
type input "/Clients/Generium/Orders/S_GNRM-1400"
type textarea "x"
type textarea "Стимплейт_перевод инструкций (Алжир)"
type textarea "x"
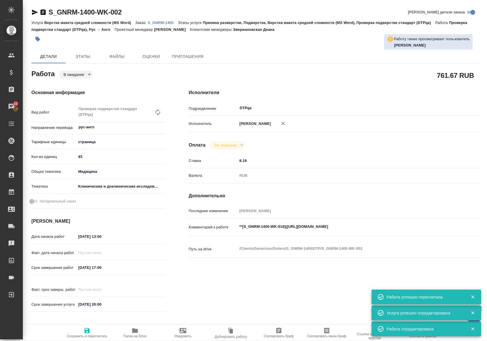
type textarea "x"
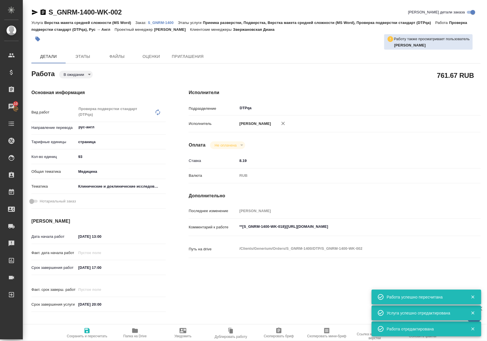
type textarea "x"
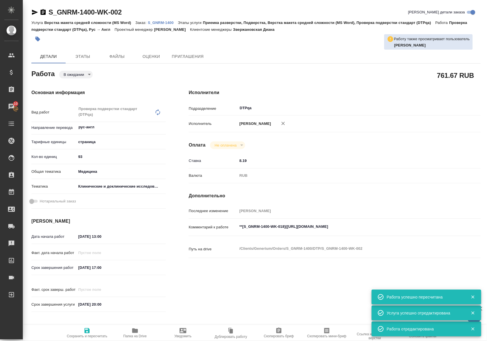
type textarea "x"
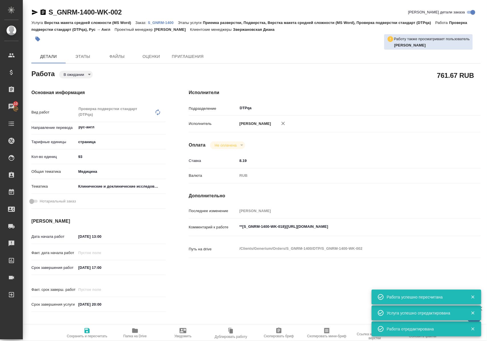
click at [170, 22] on p "S_GNRM-1400" at bounding box center [163, 23] width 30 height 4
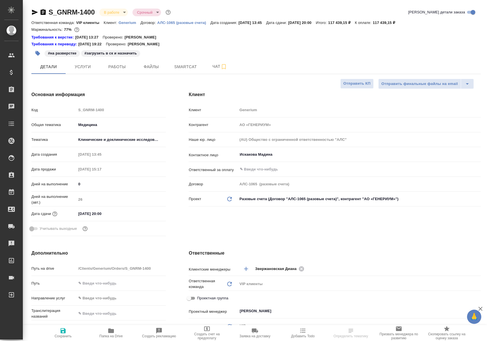
select select "RU"
click at [115, 67] on span "Работы" at bounding box center [116, 66] width 27 height 7
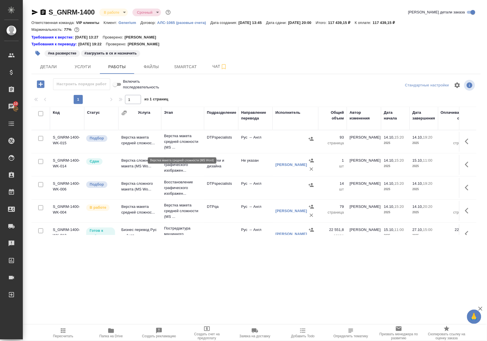
click at [180, 145] on p "Верстка макета средней сложности (MS ..." at bounding box center [182, 141] width 37 height 17
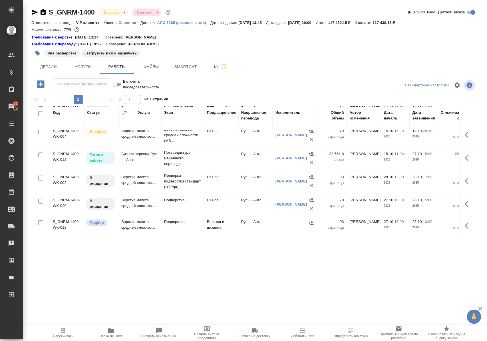
scroll to position [84, 0]
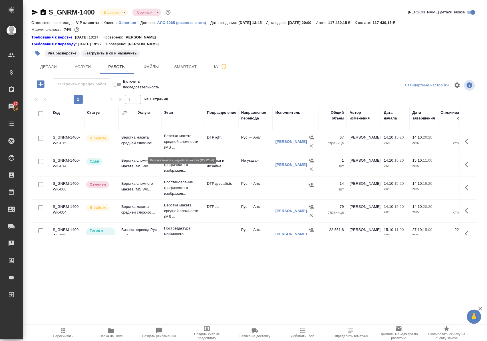
click at [173, 145] on p "Верстка макета средней сложности (MS ..." at bounding box center [182, 141] width 37 height 17
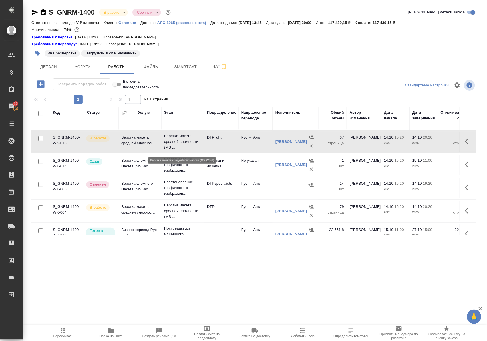
click at [173, 145] on p "Верстка макета средней сложности (MS ..." at bounding box center [182, 141] width 37 height 17
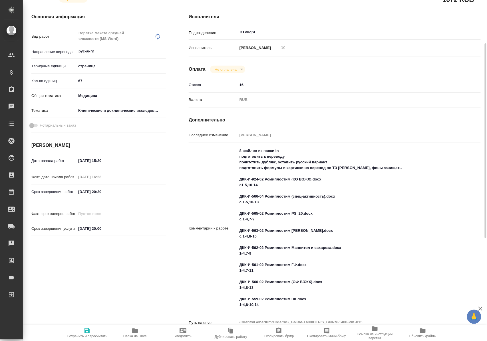
scroll to position [114, 0]
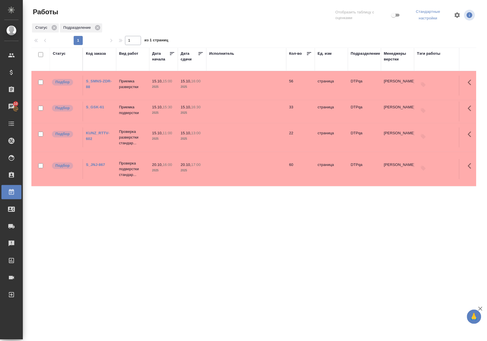
click at [97, 80] on link "S_SMNS-ZDR-88" at bounding box center [99, 84] width 26 height 10
click at [101, 133] on link "KUNZ_RTTV-602" at bounding box center [97, 136] width 23 height 10
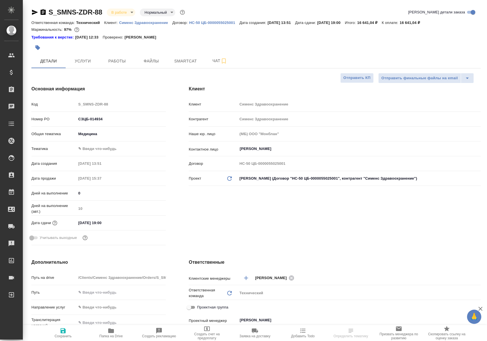
select select "RU"
click at [116, 62] on span "Работы" at bounding box center [116, 61] width 27 height 7
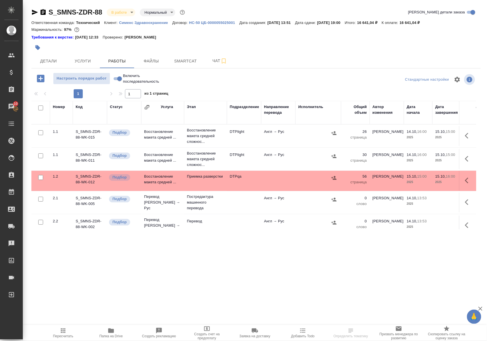
click at [111, 333] on icon "button" at bounding box center [111, 331] width 6 height 5
click at [202, 137] on p "Восстановление макета средней сложнос..." at bounding box center [205, 136] width 37 height 17
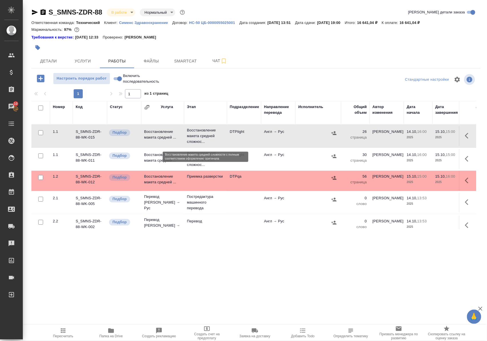
click at [202, 137] on p "Восстановление макета средней сложнос..." at bounding box center [205, 136] width 37 height 17
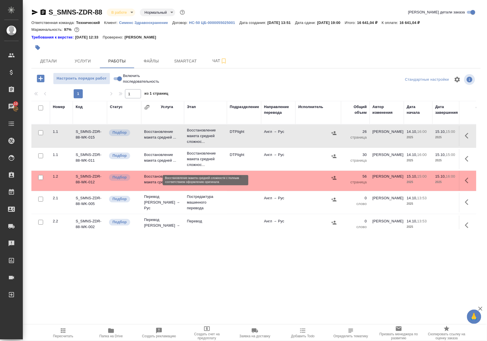
click at [202, 161] on p "Восстановление макета средней сложнос..." at bounding box center [205, 159] width 37 height 17
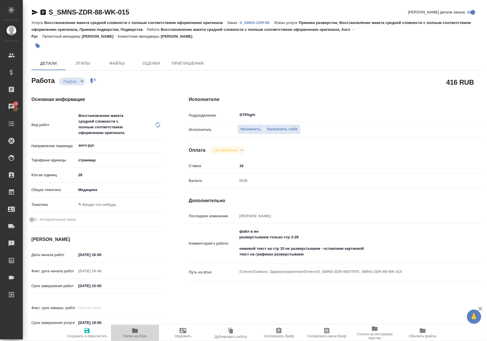
click at [138, 333] on span "Папка на Drive" at bounding box center [134, 333] width 41 height 11
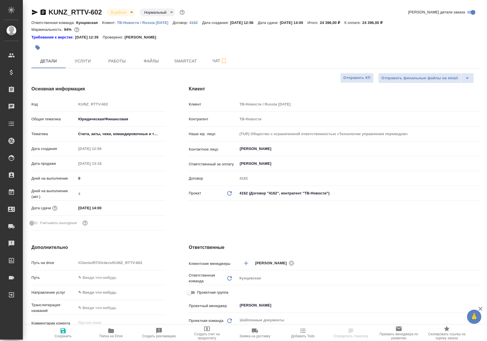
select select "RU"
click at [112, 61] on span "Работы" at bounding box center [116, 61] width 27 height 7
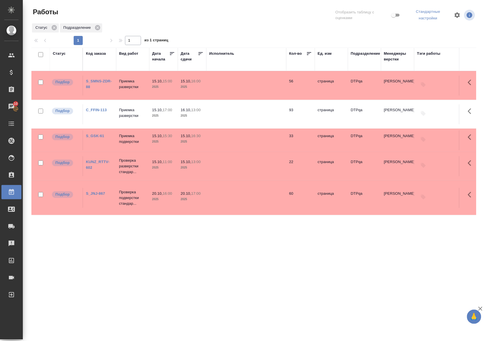
click at [95, 110] on link "C_FFIN-113" at bounding box center [96, 110] width 21 height 4
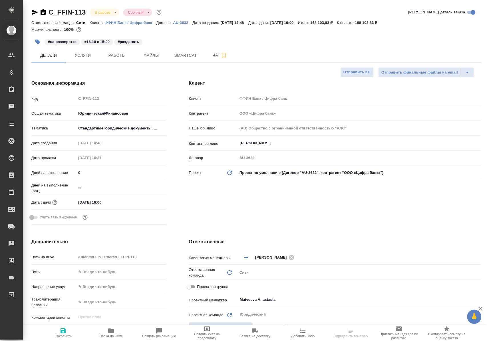
select select "RU"
click at [112, 57] on span "Работы" at bounding box center [116, 55] width 27 height 7
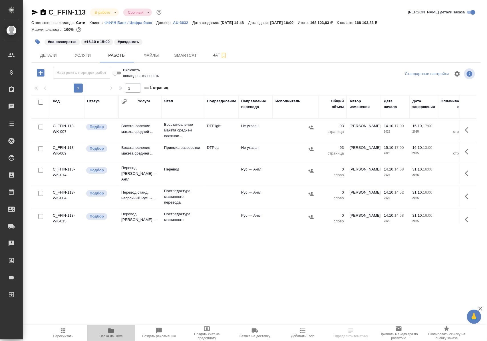
drag, startPoint x: 111, startPoint y: 333, endPoint x: 116, endPoint y: 323, distance: 10.6
click at [111, 333] on icon "button" at bounding box center [111, 331] width 7 height 7
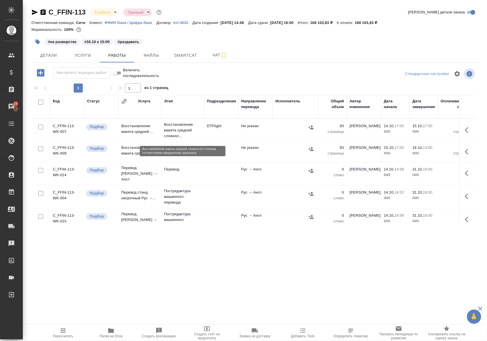
click at [180, 134] on p "Восстановление макета средней сложнос..." at bounding box center [182, 130] width 37 height 17
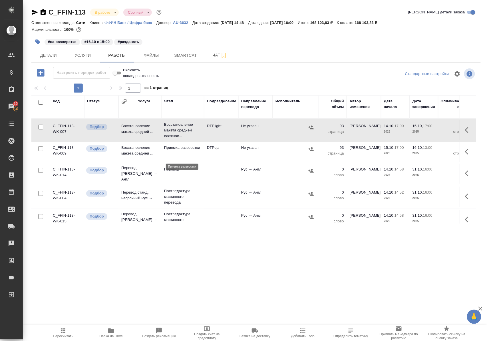
click at [176, 151] on p "Приемка разверстки" at bounding box center [182, 148] width 37 height 6
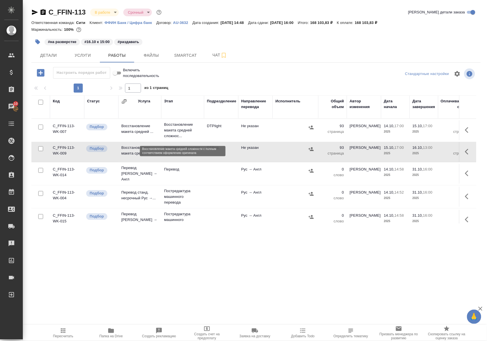
click at [178, 136] on p "Восстановление макета средней сложнос..." at bounding box center [182, 130] width 37 height 17
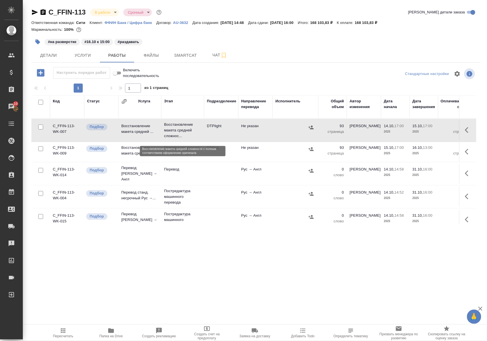
click at [178, 136] on p "Восстановление макета средней сложнос..." at bounding box center [182, 130] width 37 height 17
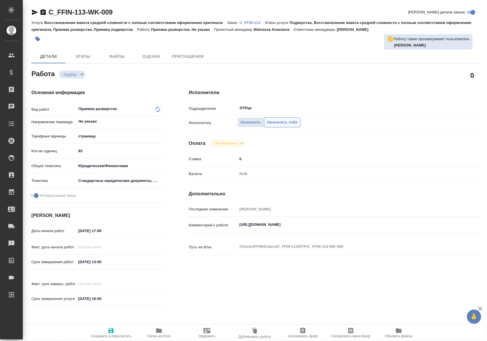
click at [288, 122] on span "Назначить себя" at bounding box center [282, 122] width 30 height 7
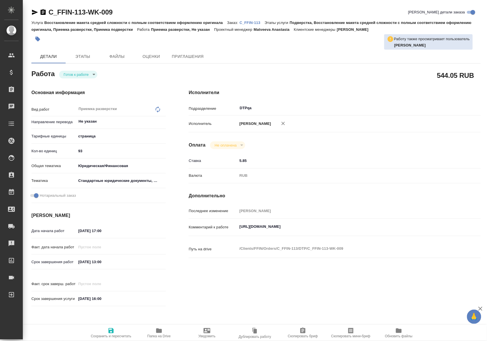
type textarea "x"
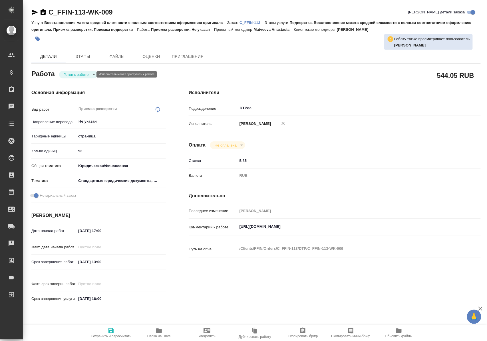
type textarea "x"
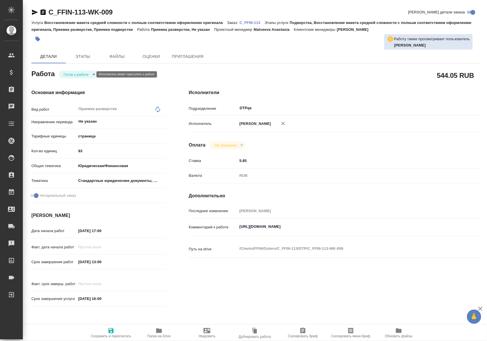
click at [91, 72] on body "🙏 .cls-1 fill:#fff; AWATERA [PERSON_NAME] Спецификации Заказы Чаты Todo Проекты…" at bounding box center [243, 170] width 487 height 341
type textarea "x"
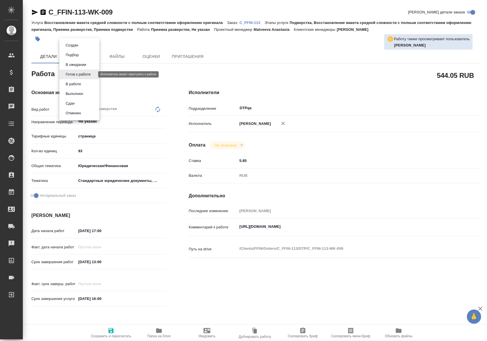
type textarea "x"
click at [86, 64] on button "В ожидании" at bounding box center [76, 65] width 24 height 6
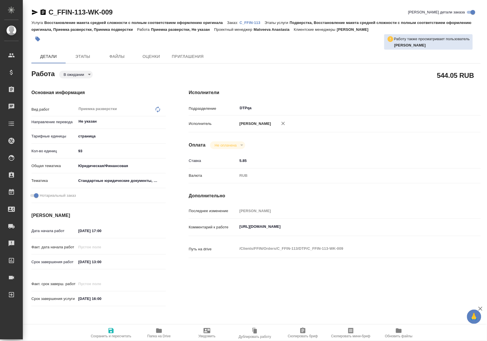
type textarea "x"
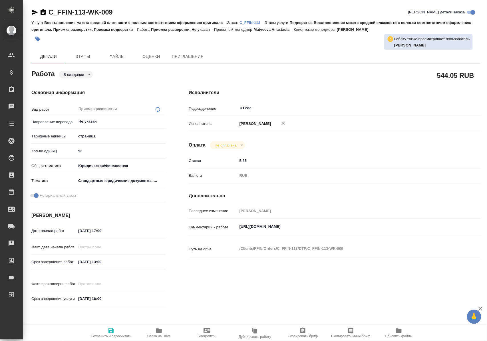
type textarea "x"
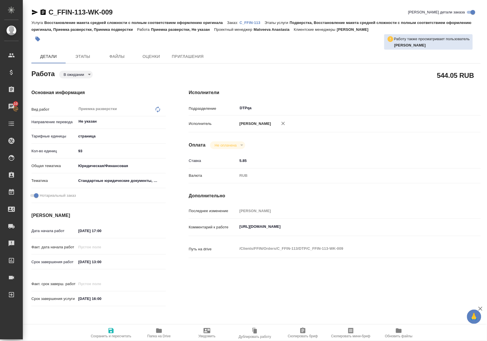
click at [111, 330] on icon "button" at bounding box center [111, 331] width 7 height 7
type textarea "x"
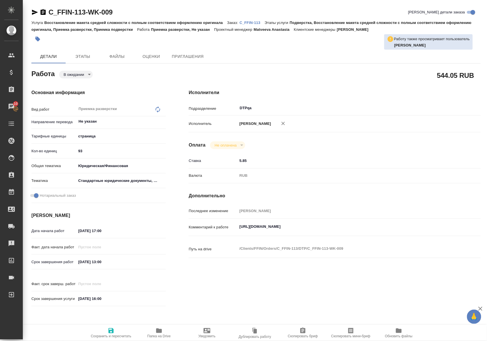
type textarea "x"
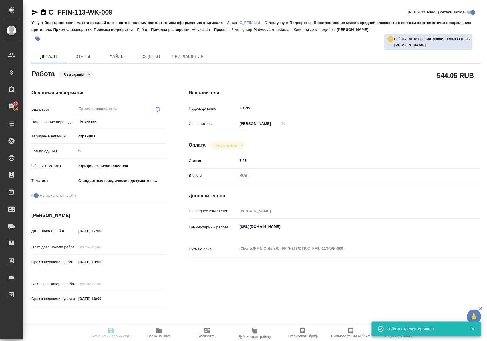
type textarea "x"
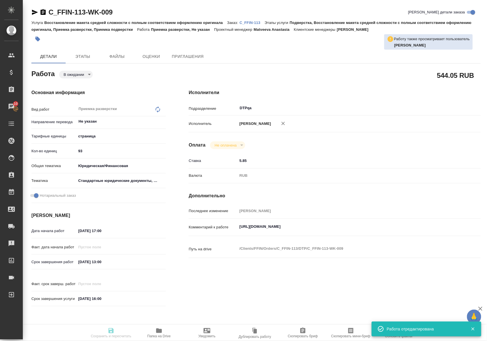
type input "pending"
type textarea "Приемка разверстки"
type textarea "x"
type input "Не указан"
type input "5a8b1489cc6b4906c91bfdb2"
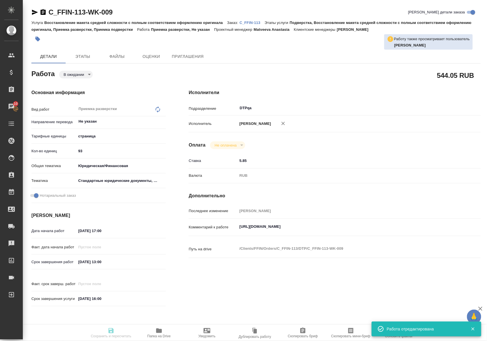
type input "93"
type input "yr-fn"
type input "5f647205b73bc97568ca66bf"
checkbox input "true"
type input "15.10.2025 17:00"
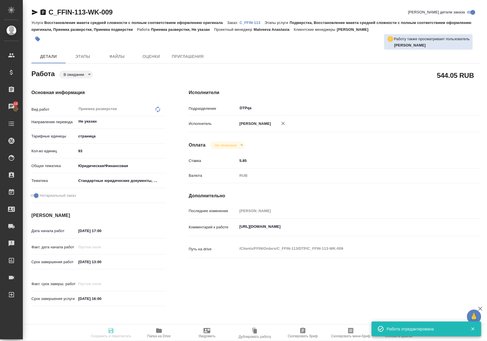
type input "[DATE] 13:00"
type input "31.10.2025 16:00"
type input "DTPqa"
type input "notPayed"
type input "5.85"
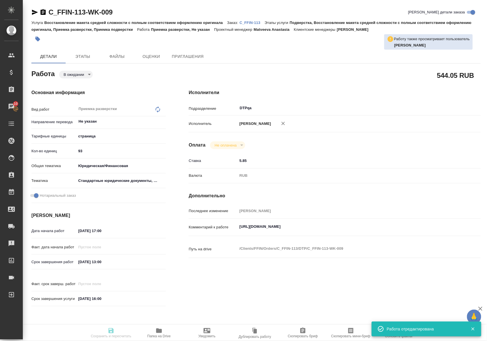
type input "RUB"
type input "[PERSON_NAME]"
type textarea "https://tera.awatera.com/Work/68ee1d9f8f32a11dc68a564c/"
type textarea "x"
type textarea "/Clients/FFIN/Orders/C_FFIN-113/DTP/C_FFIN-113-WK-009"
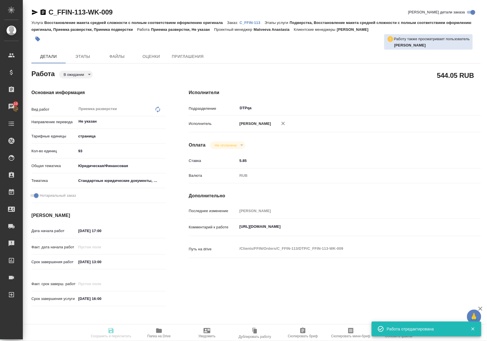
type textarea "x"
type input "C_FFIN-113"
type input "Восстановление макета средней сложности с полным соответствием оформлению ориги…"
type input "Подверстка, Восстановление макета средней сложности с полным соответствием офор…"
type input "Лямина Надежда"
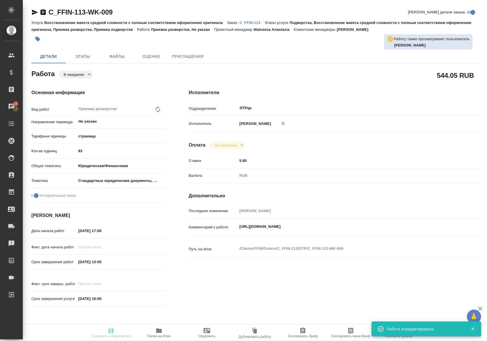
type input "Арсеньева Вера"
type input "/Clients/FFIN/Orders/C_FFIN-113"
type textarea "x"
type textarea "нот"
type textarea "x"
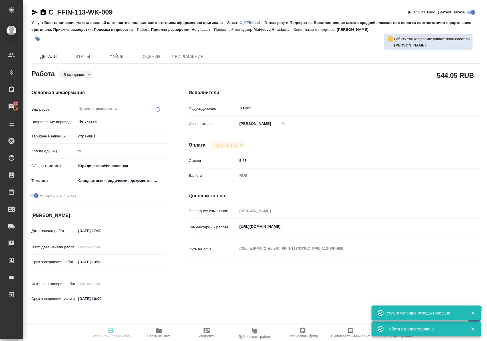
type textarea "x"
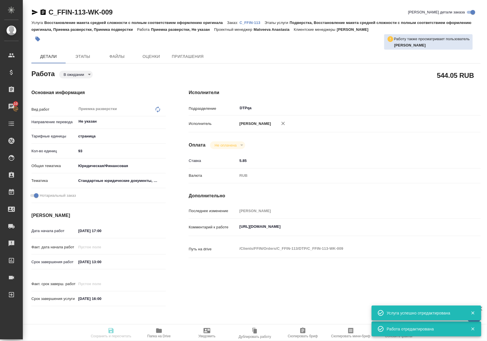
type textarea "x"
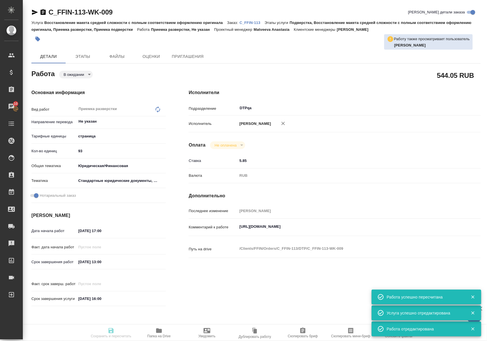
type input "pending"
type textarea "Приемка разверстки"
type textarea "x"
type input "Не указан"
type input "5a8b1489cc6b4906c91bfdb2"
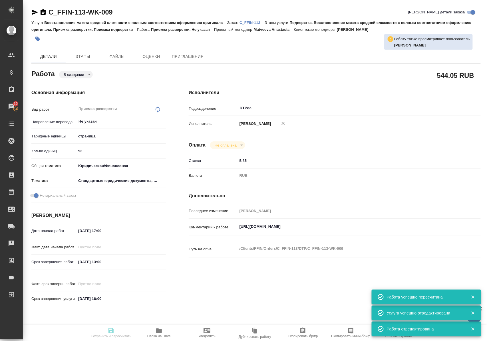
type input "93"
type input "yr-fn"
type input "5f647205b73bc97568ca66bf"
checkbox input "true"
type input "15.10.2025 17:00"
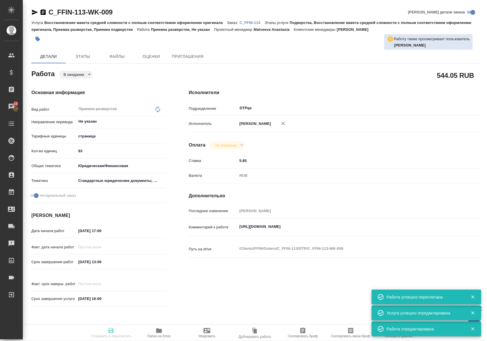
type input "16.10.2025 13:00"
type input "31.10.2025 16:00"
type input "DTPqa"
type input "notPayed"
type input "5.85"
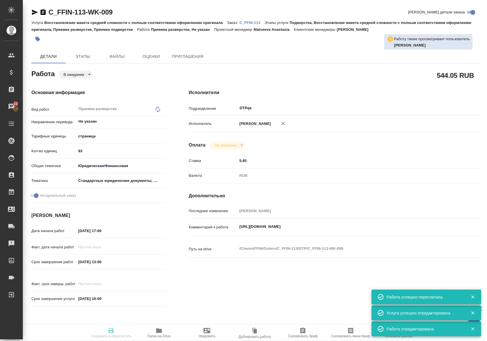
type input "RUB"
type input "Полушина Алена"
type textarea "https://tera.awatera.com/Work/68ee1d9f8f32a11dc68a564c/"
type textarea "x"
type textarea "/Clients/FFIN/Orders/C_FFIN-113/DTP/C_FFIN-113-WK-009"
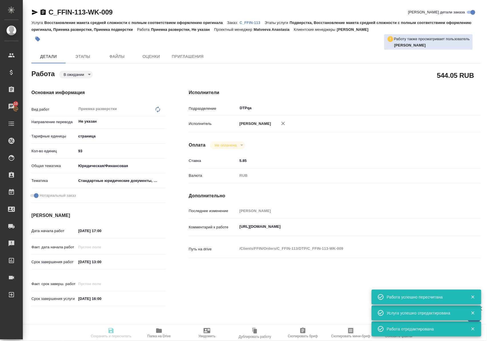
type textarea "x"
type input "C_FFIN-113"
type input "Восстановление макета средней сложности с полным соответствием оформлению ориги…"
type input "Подверстка, Восстановление макета средней сложности с полным соответствием офор…"
type input "Лямина Надежда"
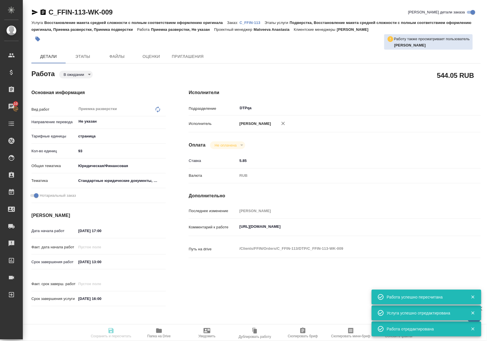
type input "Арсеньева Вера"
type input "/Clients/FFIN/Orders/C_FFIN-113"
type textarea "x"
type textarea "нот"
type textarea "x"
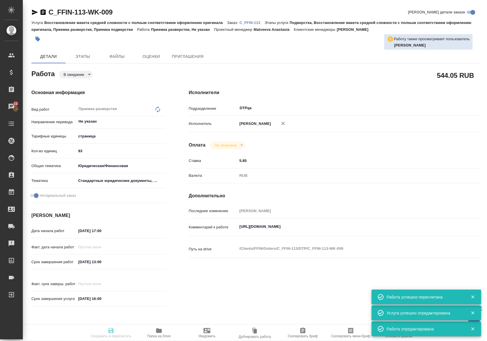
type textarea "x"
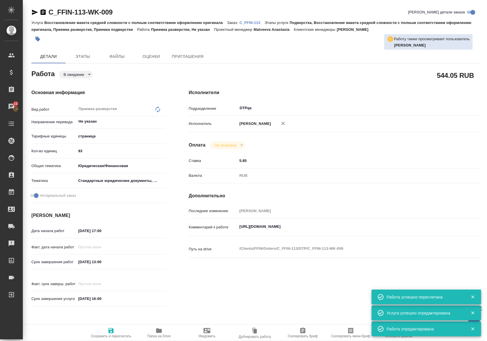
type textarea "x"
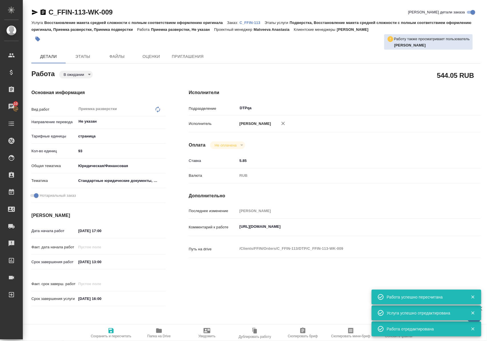
type textarea "x"
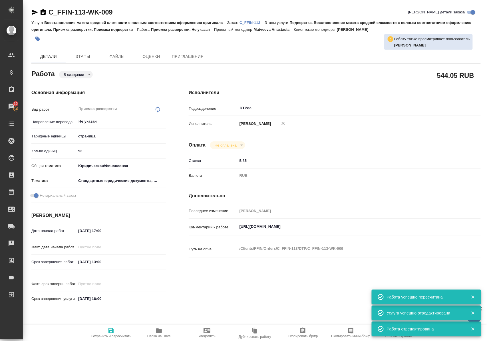
type textarea "x"
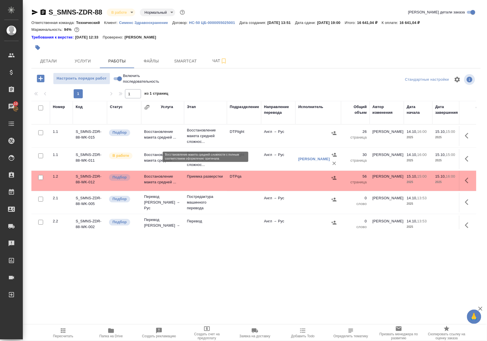
click at [203, 138] on p "Восстановление макета средней сложнос..." at bounding box center [205, 136] width 37 height 17
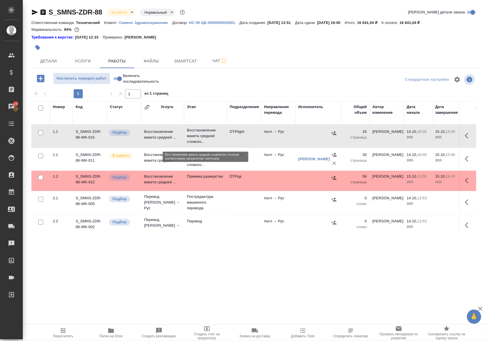
click at [203, 138] on p "Восстановление макета средней сложнос..." at bounding box center [205, 136] width 37 height 17
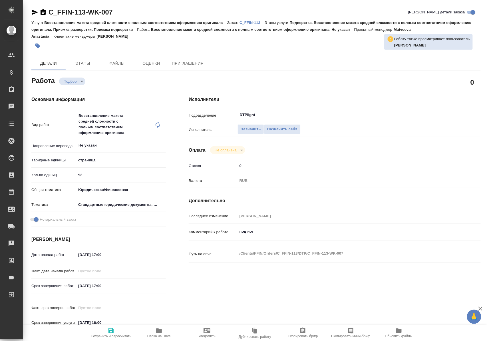
type textarea "x"
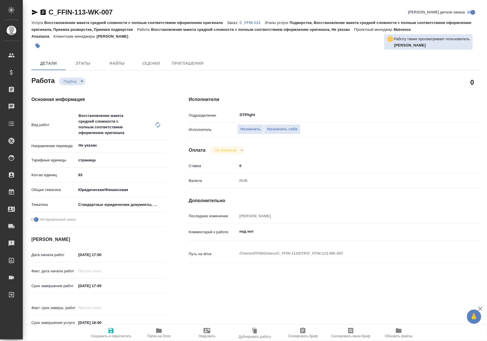
type textarea "x"
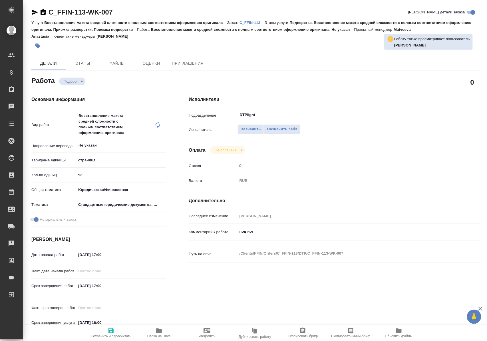
type textarea "x"
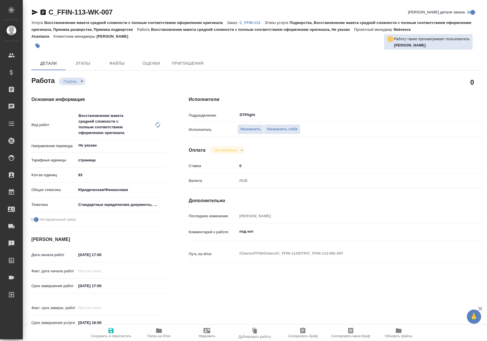
type textarea "x"
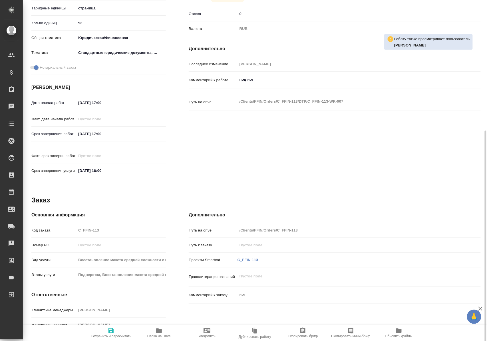
scroll to position [170, 0]
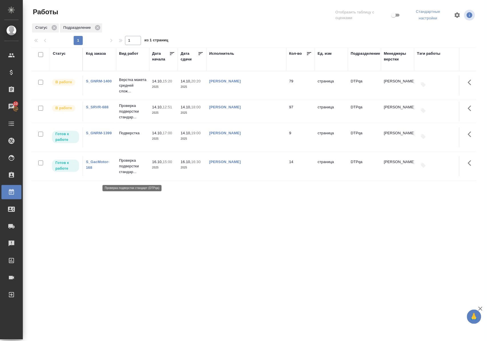
click at [130, 174] on p "Проверка подверстки стандар..." at bounding box center [132, 166] width 27 height 17
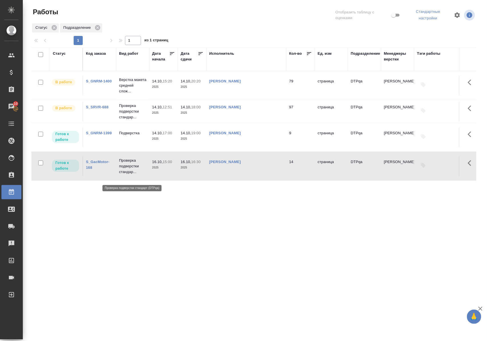
click at [130, 174] on p "Проверка подверстки стандар..." at bounding box center [132, 166] width 27 height 17
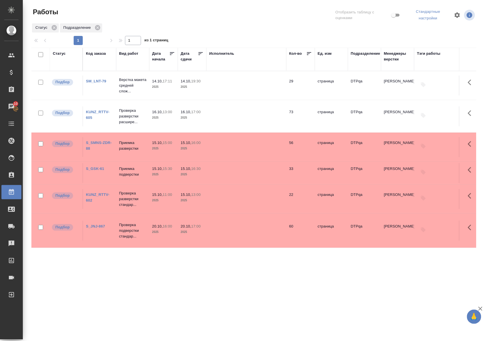
click at [91, 113] on link "KUNZ_RTTV-605" at bounding box center [97, 115] width 23 height 10
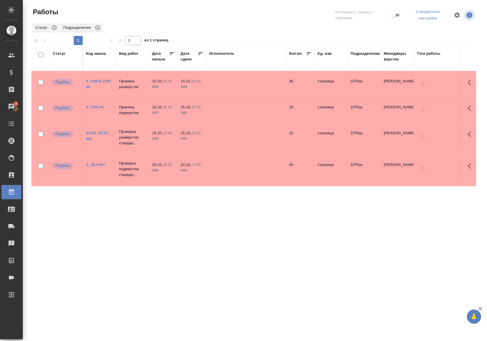
click at [168, 307] on div ".cls-1 fill:#fff; AWATERA Polushina Alena Клиенты Спецификации Заказы 10 Чаты T…" at bounding box center [243, 170] width 487 height 341
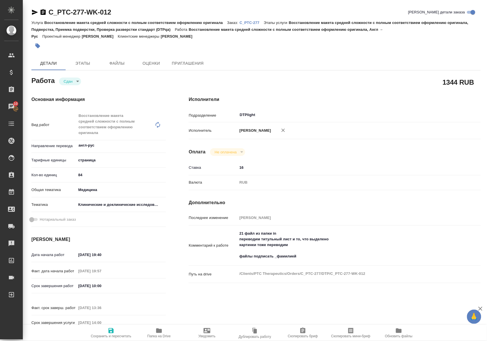
click at [256, 22] on p "C_PTC-277" at bounding box center [251, 23] width 24 height 4
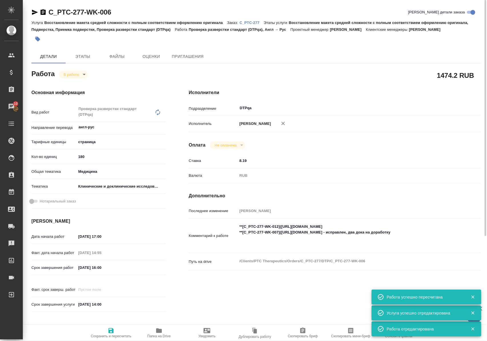
click at [410, 232] on textarea "**[C_PTC-277-WK-012](https://tera.awatera.com/Work/68e91dc4b6bfaa7a9a437e6c/)**…" at bounding box center [346, 235] width 219 height 27
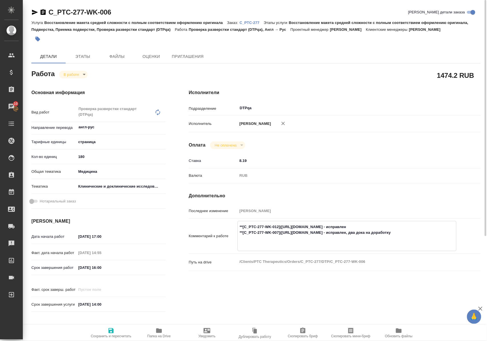
type textarea "**[C_PTC-277-WK-012](https://tera.awatera.com/Work/68e91dc4b6bfaa7a9a437e6c/)**…"
click at [111, 330] on icon "button" at bounding box center [111, 331] width 7 height 7
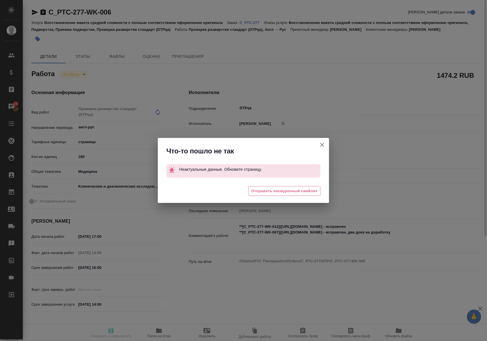
type input "inProgress"
type input "англ-рус"
type input "5a8b1489cc6b4906c91bfdb2"
type input "180"
type input "med"
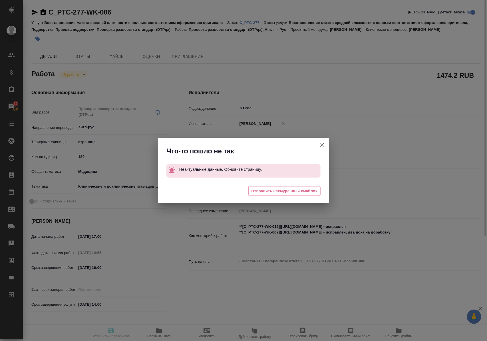
type input "5a8b8b956a9677013d343d9e"
type input "13.10.2025 17:00"
type input "13.10.2025 14:55"
type input "14.10.2025 17:00"
type input "30.10.2025 14:00"
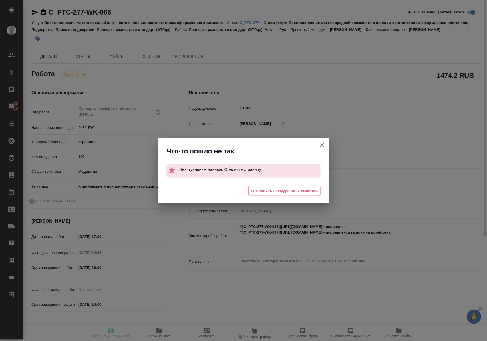
type input "DTPqa"
type input "notPayed"
type input "8.19"
type input "RUB"
type input "Полушина Алена"
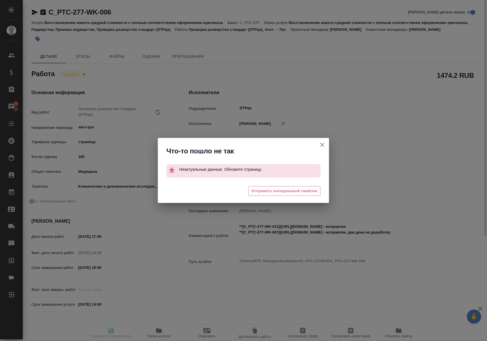
type input "C_PTC-277"
type input "Восстановление макета средней сложности с полным соответствием оформлению ориги…"
type input "Лямина Надежда"
type input "Петрова Валерия"
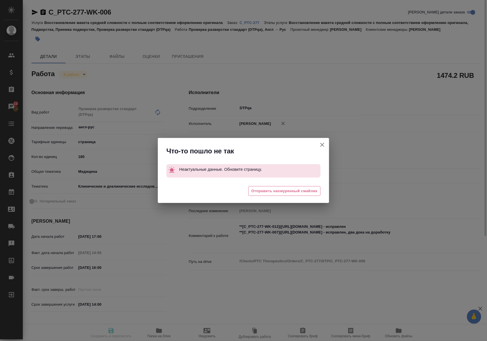
type input "/Clients/PTC Therapeutics/Orders/C_PTC-277"
click at [323, 143] on icon "button" at bounding box center [322, 145] width 7 height 7
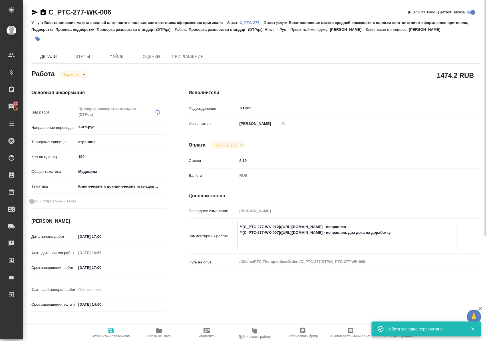
drag, startPoint x: 404, startPoint y: 231, endPoint x: 408, endPoint y: 231, distance: 4.0
click at [405, 231] on textarea "**[C_PTC-277-WK-012](https://tera.awatera.com/Work/68e91dc4b6bfaa7a9a437e6c/)**…" at bounding box center [347, 235] width 218 height 27
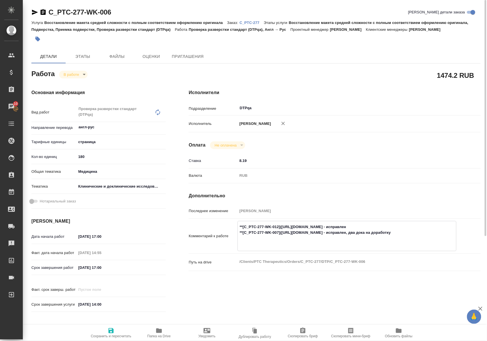
type textarea "**[C_PTC-277-WK-012](https://tera.awatera.com/Work/68e91dc4b6bfaa7a9a437e6c/)**…"
click at [112, 330] on icon "button" at bounding box center [110, 331] width 5 height 5
type input "inProgress"
type input "англ-рус"
type input "5a8b1489cc6b4906c91bfdb2"
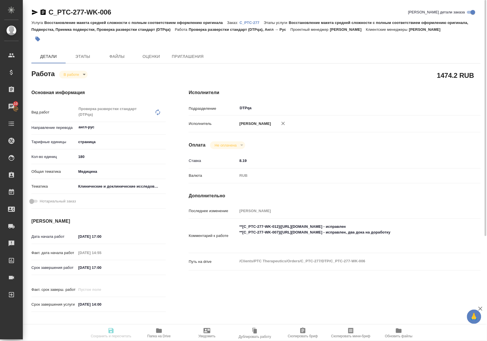
type input "180"
type input "med"
type input "5a8b8b956a9677013d343d9e"
type input "13.10.2025 17:00"
type input "13.10.2025 14:55"
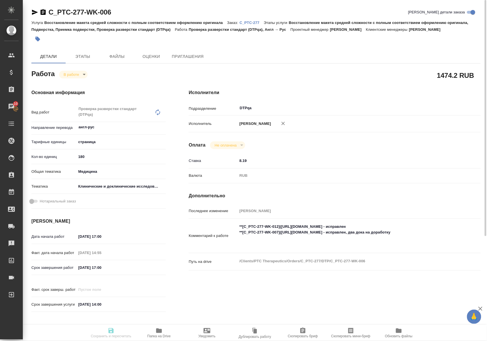
type input "14.10.2025 17:00"
type input "30.10.2025 14:00"
type input "DTPqa"
type input "notPayed"
type input "8.19"
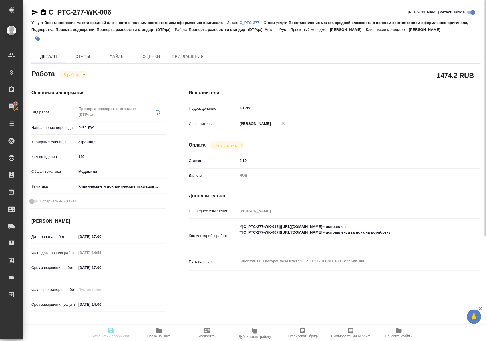
type input "RUB"
type input "[PERSON_NAME]"
type input "C_PTC-277"
type input "Восстановление макета средней сложности с полным соответствием оформлению ориги…"
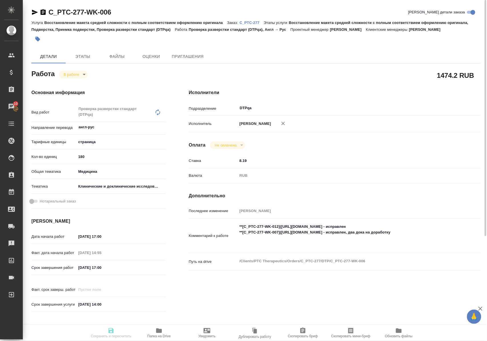
type input "[PERSON_NAME]"
type input "Петрова Валерия"
type input "/Clients/PTC Therapeutics/Orders/C_PTC-277"
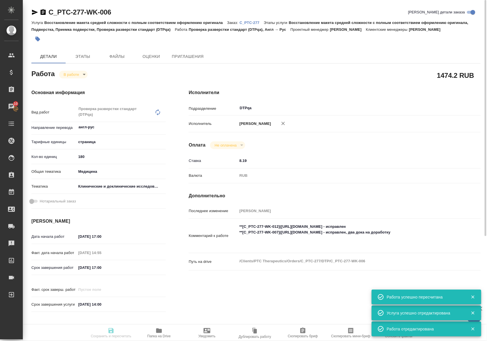
type input "inProgress"
type input "англ-рус"
type input "5a8b1489cc6b4906c91bfdb2"
type input "180"
type input "med"
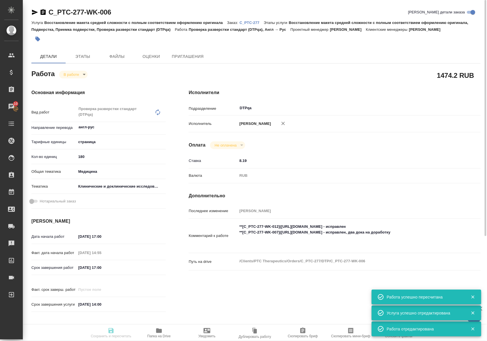
type input "5a8b8b956a9677013d343d9e"
type input "13.10.2025 17:00"
type input "13.10.2025 14:55"
type input "14.10.2025 17:00"
type input "[DATE] 14:00"
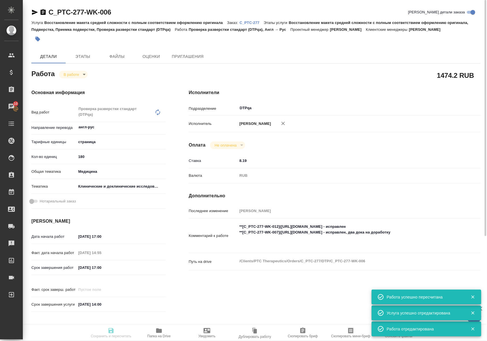
type input "DTPqa"
type input "notPayed"
type input "8.19"
type input "RUB"
type input "[PERSON_NAME]"
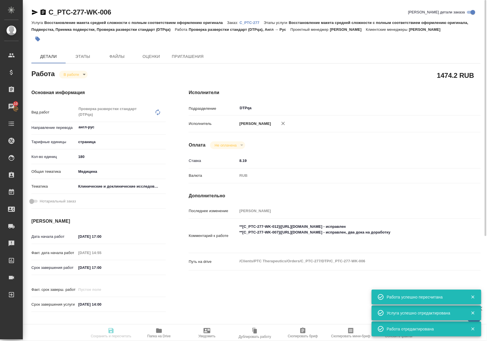
type input "C_PTC-277"
type input "Восстановление макета средней сложности с полным соответствием оформлению ориги…"
type input "[PERSON_NAME]"
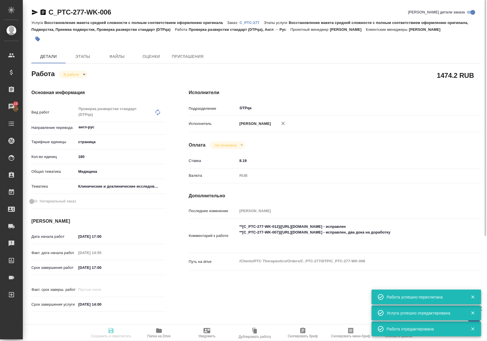
type input "/Clients/PTC Therapeutics/Orders/C_PTC-277"
click at [160, 331] on icon "button" at bounding box center [159, 331] width 6 height 5
click at [76, 72] on body "🙏 .cls-1 fill:#fff; AWATERA Polushina Alena Клиенты Спецификации Заказы 10 Чаты…" at bounding box center [243, 170] width 487 height 341
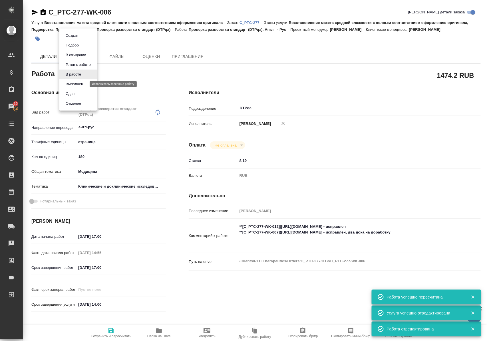
click at [77, 84] on button "Выполнен" at bounding box center [74, 84] width 21 height 6
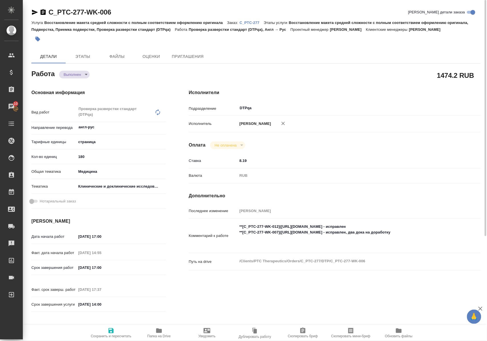
type textarea "x"
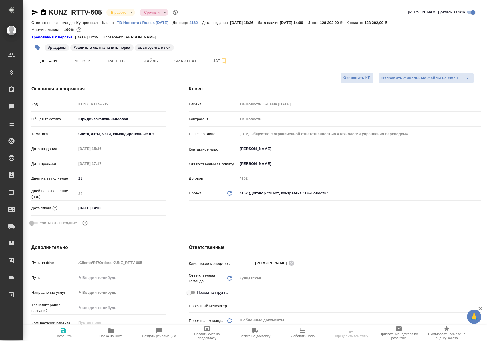
select select "RU"
type input "Газизов Ринат"
click at [117, 61] on span "Работы" at bounding box center [116, 61] width 27 height 7
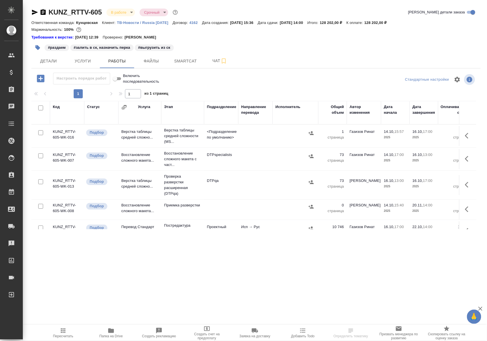
click at [109, 334] on icon "button" at bounding box center [111, 331] width 7 height 7
click at [173, 189] on p "Проверка разверстки расширенная (DTPqa)" at bounding box center [182, 185] width 37 height 23
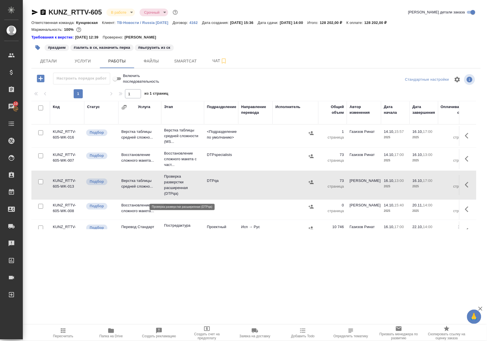
click at [173, 189] on p "Проверка разверстки расширенная (DTPqa)" at bounding box center [182, 185] width 37 height 23
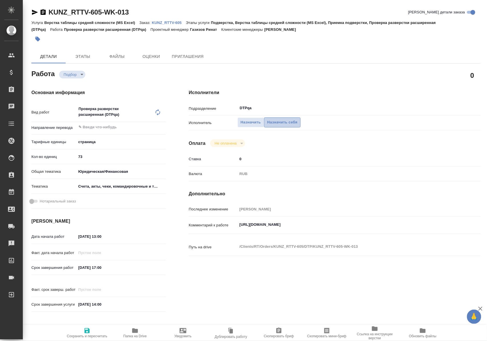
click at [289, 122] on span "Назначить себя" at bounding box center [282, 122] width 30 height 7
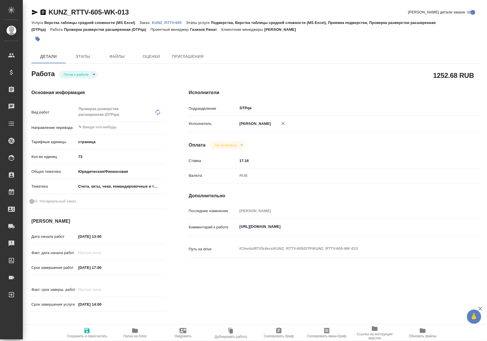
type textarea "x"
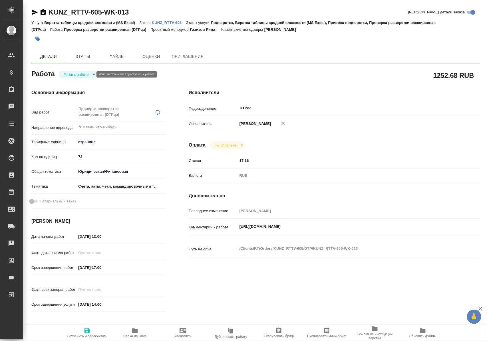
type textarea "x"
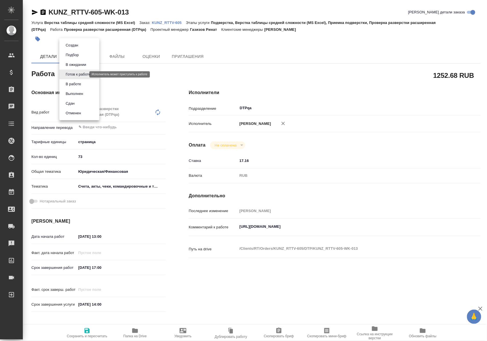
click at [84, 75] on body "🙏 .cls-1 fill:#fff; AWATERA [PERSON_NAME] Спецификации Заказы Чаты Todo Проекты…" at bounding box center [243, 170] width 487 height 341
type textarea "x"
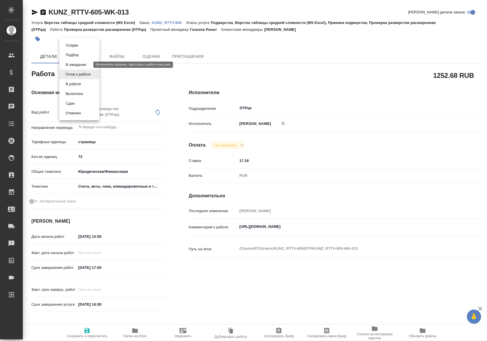
type textarea "x"
click at [83, 64] on button "В ожидании" at bounding box center [76, 65] width 24 height 6
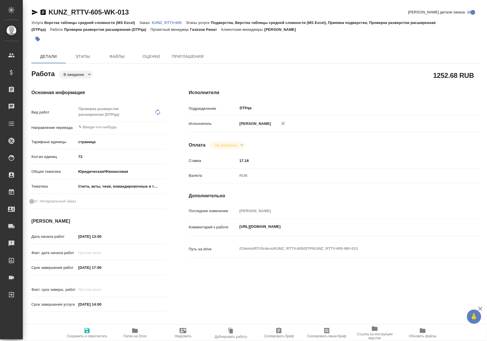
type textarea "x"
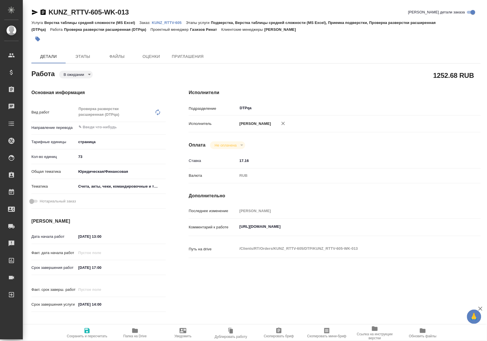
click at [87, 329] on icon "button" at bounding box center [87, 331] width 7 height 7
type textarea "x"
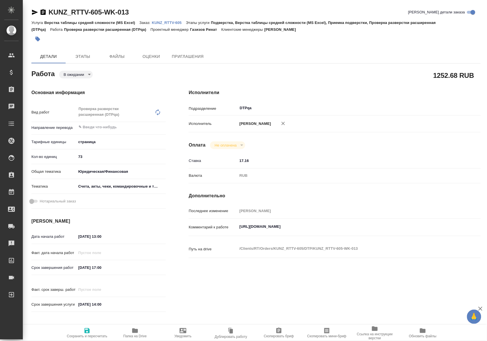
type textarea "x"
type input "pending"
type textarea "Проверка разверстки расширенная (DTPqa)"
type textarea "x"
type input "5a8b1489cc6b4906c91bfdb2"
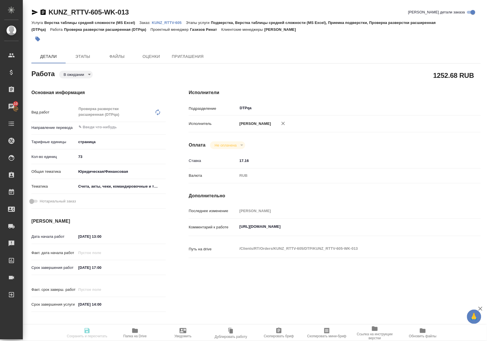
type input "73"
type input "yr-fn"
type input "5f647205b73bc97568ca66c0"
type input "16.10.2025 13:00"
type input "16.10.2025 17:00"
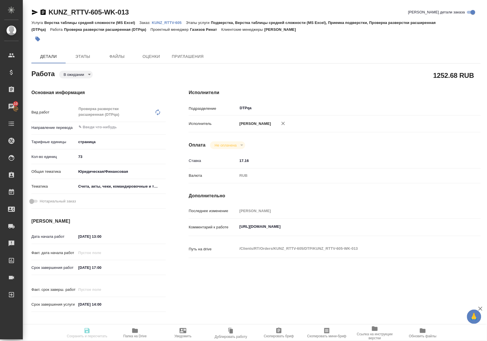
type input "20.11.2025 14:00"
type input "DTPqa"
type input "notPayed"
type input "17.16"
type input "RUB"
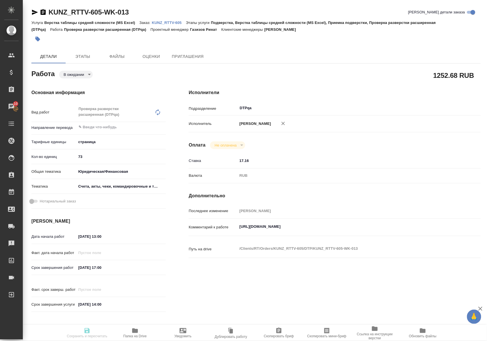
type input "[PERSON_NAME]"
type textarea "https://tera.awatera.com/Work/68ee2882aedef752abba8c01/"
type textarea "x"
type textarea "/Clients/RT/Orders/KUNZ_RTTV-605/DTP/KUNZ_RTTV-605-WK-013"
type textarea "x"
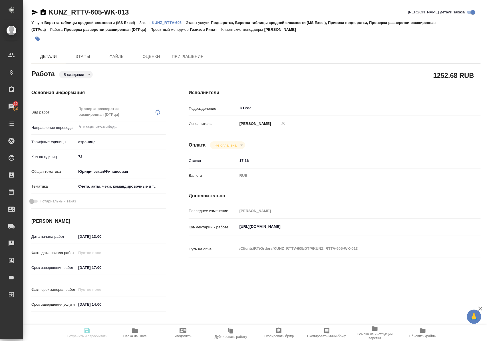
type input "KUNZ_RTTV-605"
type input "Верстка таблицы средней сложности (MS Excel)"
type input "Подверстка, Верстка таблицы средней сложности (MS Excel), Приемка подверстки, П…"
type input "Веселова Юлия"
type input "Оксютович Ирина"
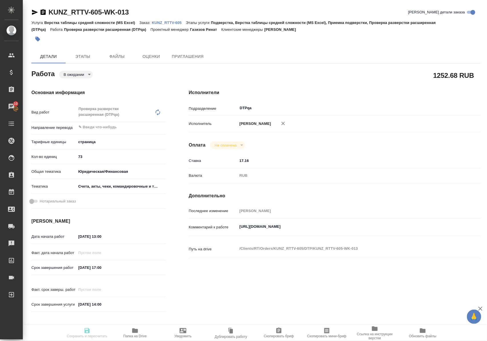
type input "/Clients/RT/Orders/KUNZ_RTTV-605"
type textarea "x"
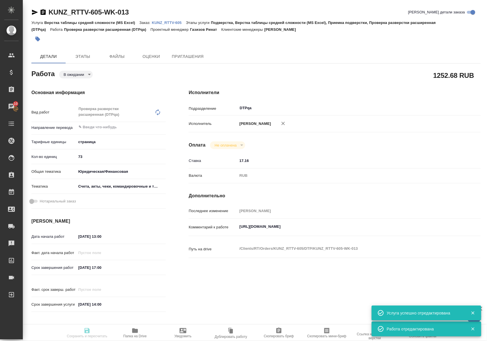
type textarea "x"
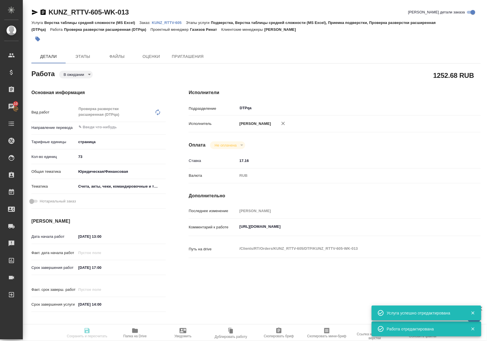
type textarea "x"
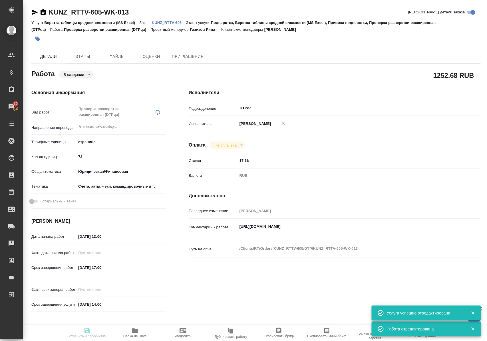
type textarea "x"
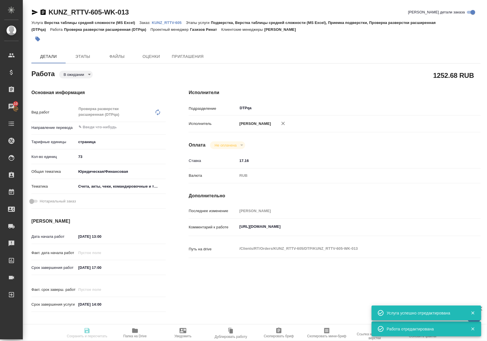
type input "pending"
type textarea "Проверка разверстки расширенная (DTPqa)"
type textarea "x"
type input "5a8b1489cc6b4906c91bfdb2"
type input "73"
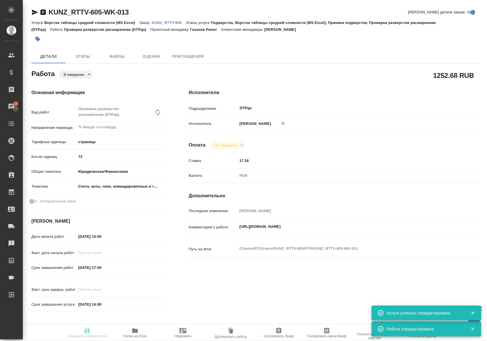
type input "yr-fn"
type input "5f647205b73bc97568ca66c0"
type input "16.10.2025 13:00"
type input "16.10.2025 17:00"
type input "20.11.2025 14:00"
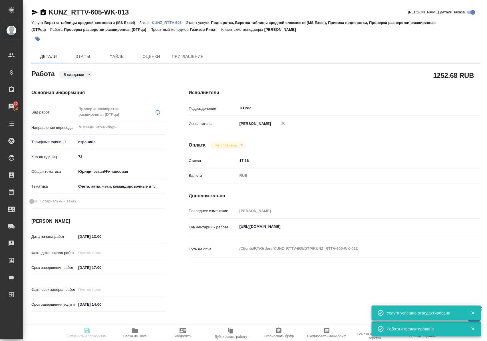
type input "DTPqa"
type input "notPayed"
type input "17.16"
type input "RUB"
type input "[PERSON_NAME]"
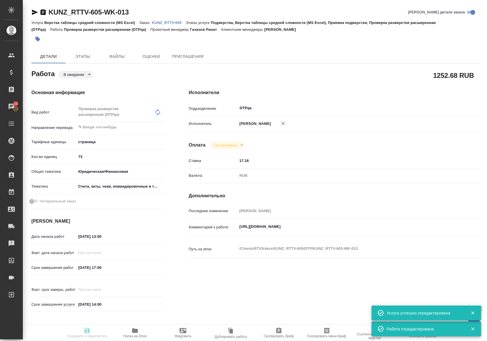
type textarea "https://tera.awatera.com/Work/68ee2882aedef752abba8c01/"
type textarea "x"
type textarea "/Clients/RT/Orders/KUNZ_RTTV-605/DTP/KUNZ_RTTV-605-WK-013"
type textarea "x"
type input "KUNZ_RTTV-605"
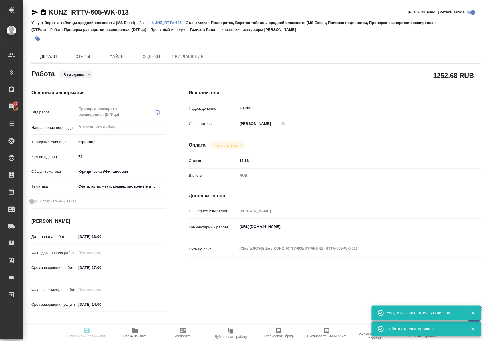
type input "Верстка таблицы средней сложности (MS Excel)"
type input "Подверстка, Верстка таблицы средней сложности (MS Excel), Приемка подверстки, П…"
type input "Веселова Юлия"
type input "Оксютович Ирина"
type input "/Clients/RT/Orders/KUNZ_RTTV-605"
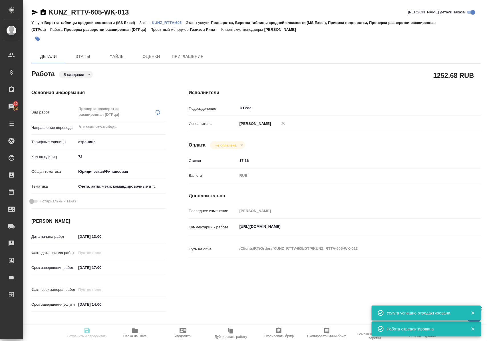
type textarea "x"
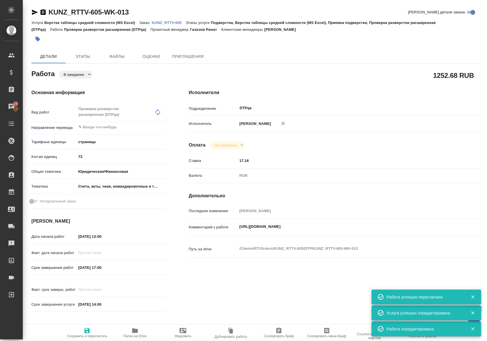
type textarea "x"
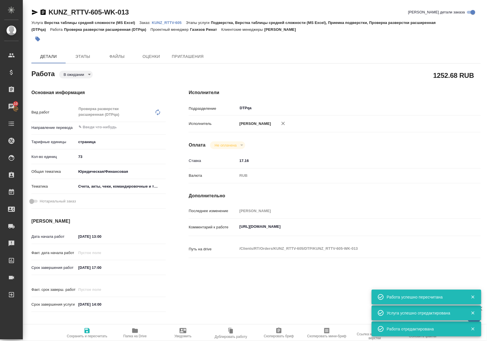
type textarea "x"
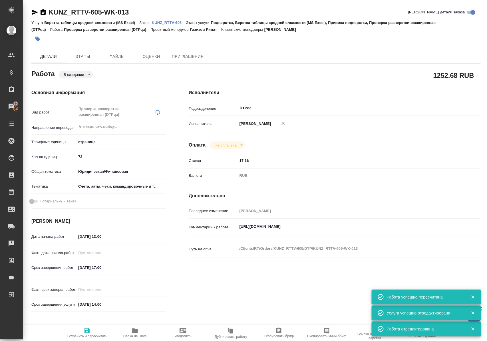
type textarea "x"
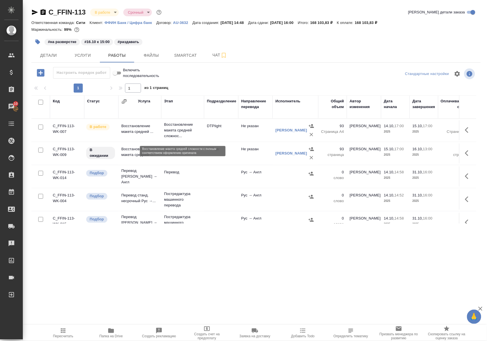
click at [174, 133] on p "Восстановление макета средней сложнос..." at bounding box center [182, 130] width 37 height 17
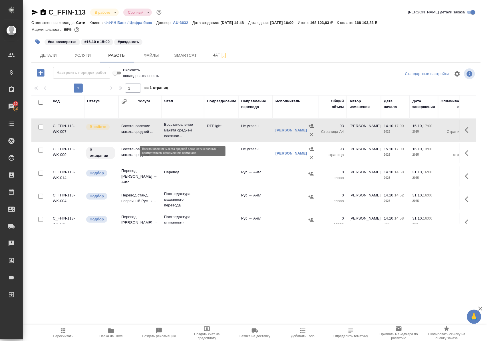
click at [174, 133] on p "Восстановление макета средней сложнос..." at bounding box center [182, 130] width 37 height 17
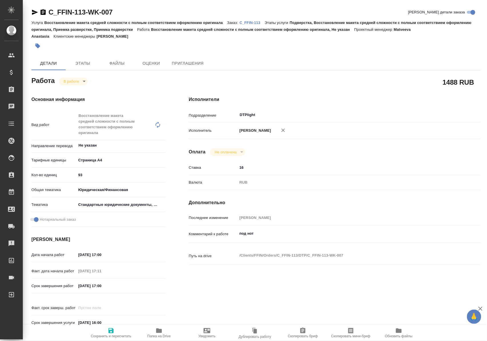
type textarea "x"
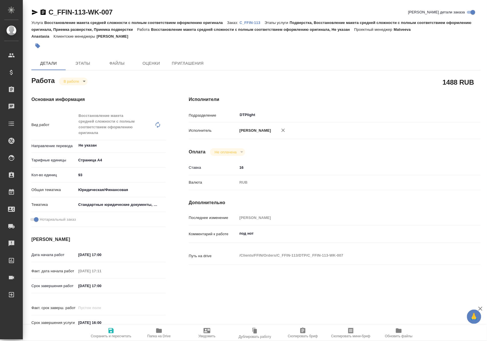
type textarea "x"
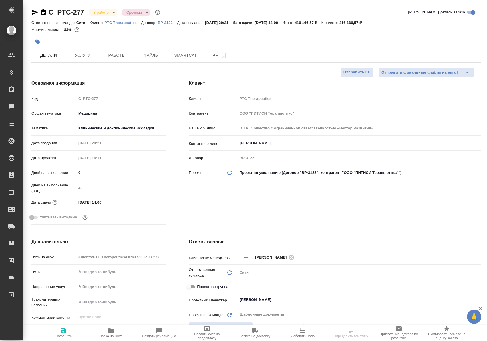
select select "RU"
click at [112, 54] on span "Работы" at bounding box center [116, 55] width 27 height 7
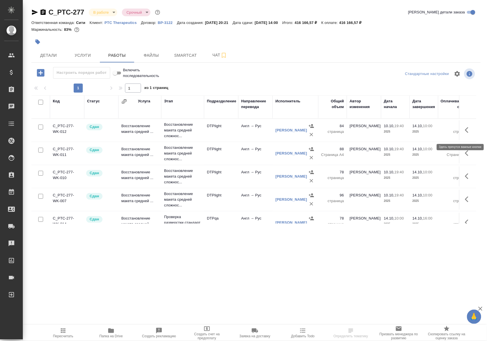
click at [465, 133] on icon "button" at bounding box center [468, 130] width 7 height 7
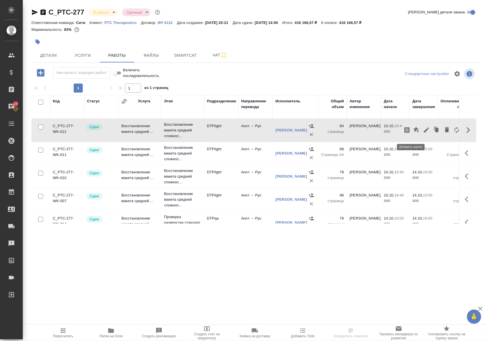
click at [413, 132] on icon "button" at bounding box center [416, 130] width 6 height 6
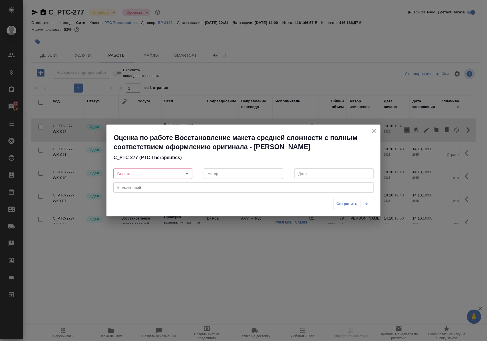
click at [188, 174] on body "🙏 .cls-1 fill:#fff; AWATERA [PERSON_NAME] Спецификации Заказы 10 Чаты Todo Прое…" at bounding box center [243, 170] width 487 height 341
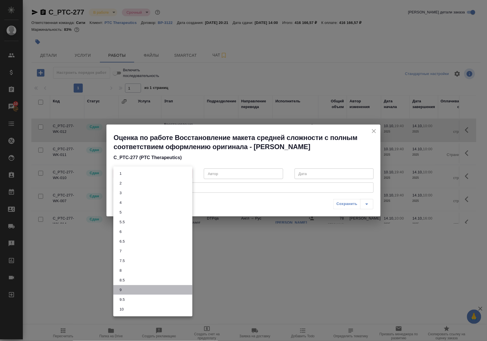
click at [128, 290] on li "9" at bounding box center [152, 290] width 79 height 10
type input "9"
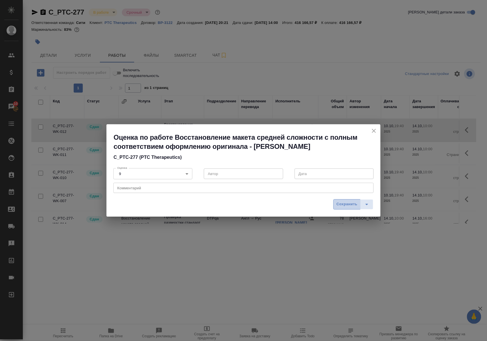
click at [345, 204] on span "Сохранить" at bounding box center [347, 204] width 21 height 7
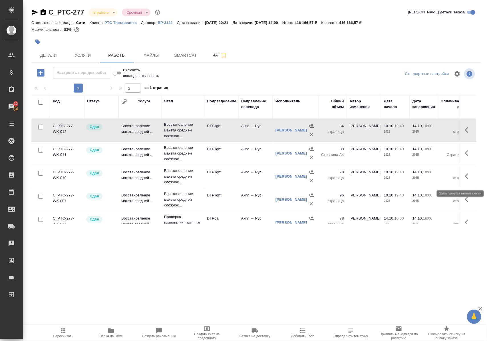
click at [465, 180] on icon "button" at bounding box center [468, 176] width 7 height 7
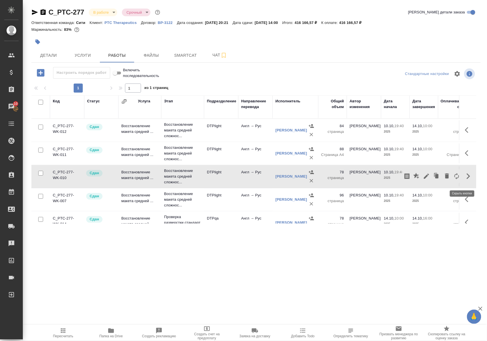
click at [465, 180] on icon "button" at bounding box center [468, 176] width 7 height 7
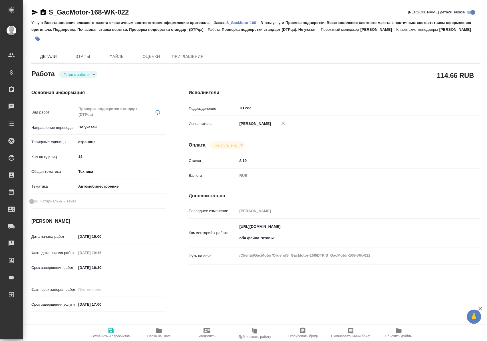
click at [85, 80] on body "🙏 .cls-1 fill:#fff; AWATERA [PERSON_NAME] Спецификации Заказы Чаты Todo Проекты…" at bounding box center [243, 170] width 487 height 341
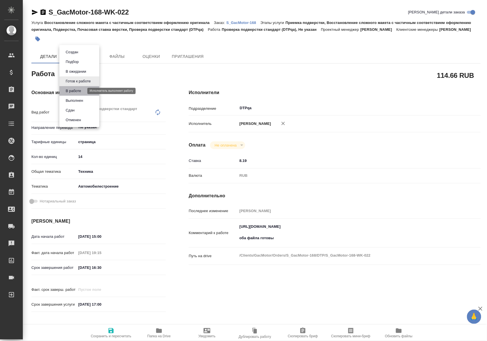
click at [81, 92] on button "В работе" at bounding box center [73, 91] width 19 height 6
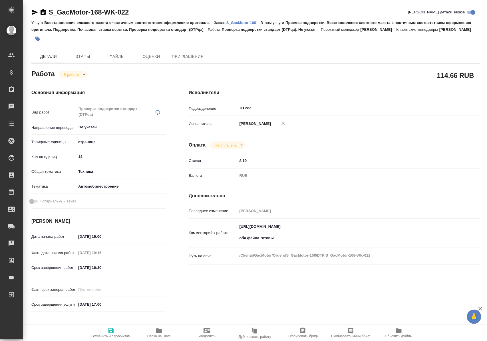
type textarea "x"
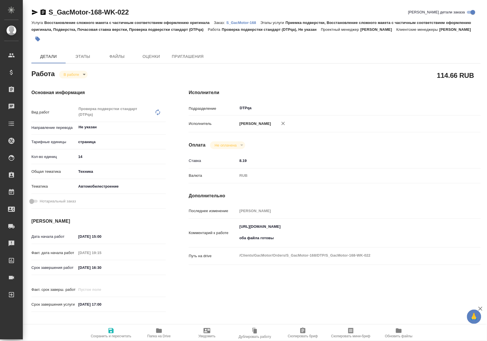
type textarea "x"
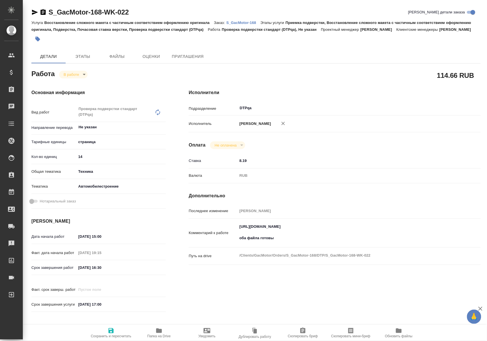
click at [112, 329] on icon "button" at bounding box center [110, 331] width 5 height 5
type textarea "x"
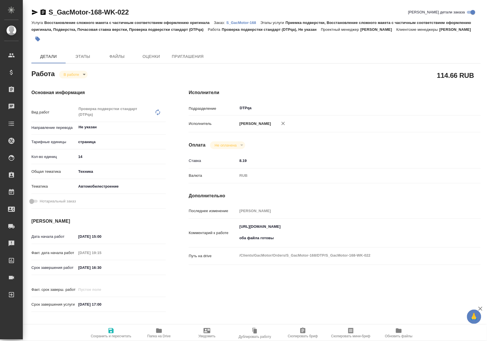
type textarea "x"
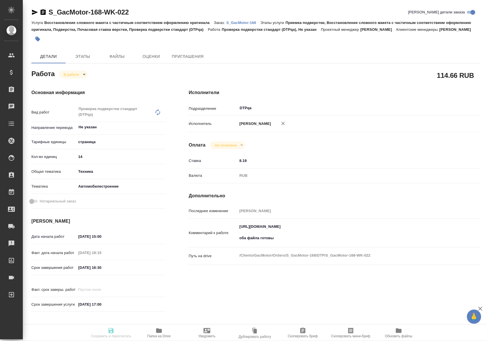
type textarea "x"
type input "inProgress"
type textarea "Проверка подверстки стандарт (DTPqa)"
type textarea "x"
type input "Не указан"
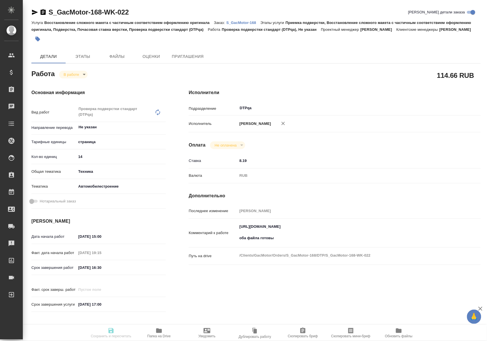
type input "5a8b1489cc6b4906c91bfdb2"
type input "14"
type input "tech"
type input "5f647204b73bc97568ca66a7"
type input "16.10.2025 15:00"
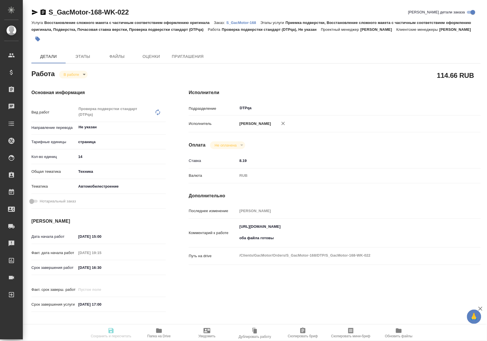
type input "13.10.2025 19:15"
type input "16.10.2025 16:30"
type input "20.10.2025 17:00"
type input "DTPqa"
type input "notPayed"
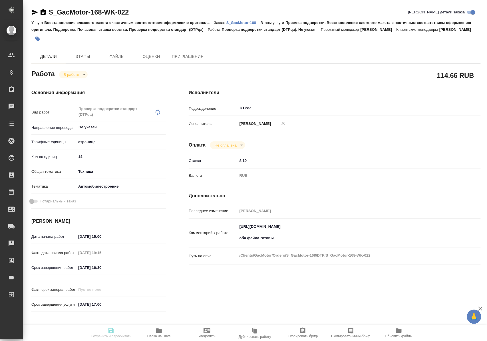
type input "8.19"
type input "RUB"
type input "[PERSON_NAME]"
type textarea "https://tera.awatera.com/Work/68de66db0d1c169389268724/ оба файла готовы"
type textarea "x"
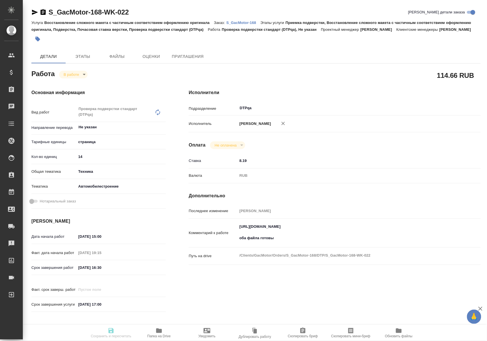
type textarea "/Clients/GacMotor/Orders/S_GacMotor-168/DTP/S_GacMotor-168-WK-022"
type textarea "x"
type input "S_GacMotor-168"
type input "Восстановление сложного макета с частичным соответствием оформлению оригинала"
type input "Приемка подверстки, Восстановление сложного макета с частичным соответствием оф…"
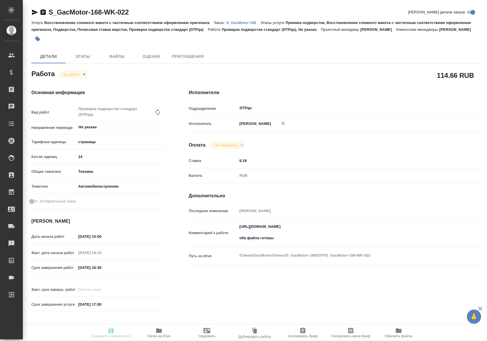
type input "Усманова Ольга"
type input "Заборова Александра"
type input "/Clients/GacMotor/Orders/S_GacMotor-168"
type textarea "x"
type textarea "owner's manual——20250716.pdf сдаем раньше всех - 13.10 в 10:00: поставьте пожал…"
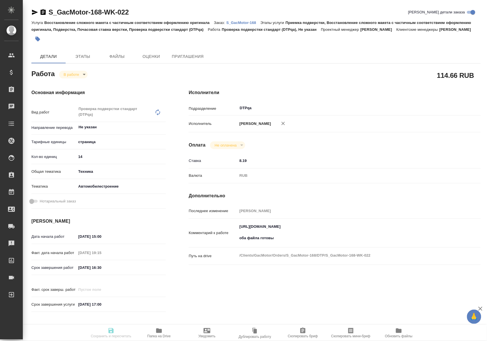
type textarea "x"
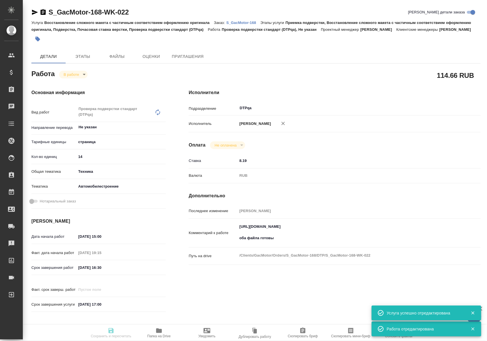
type textarea "x"
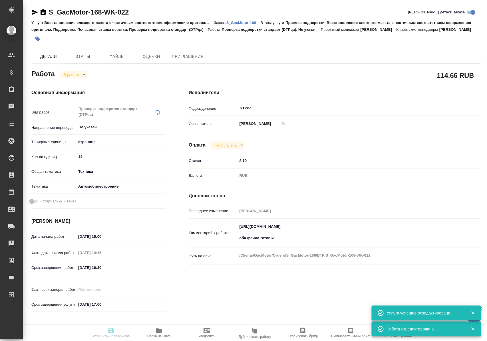
type textarea "x"
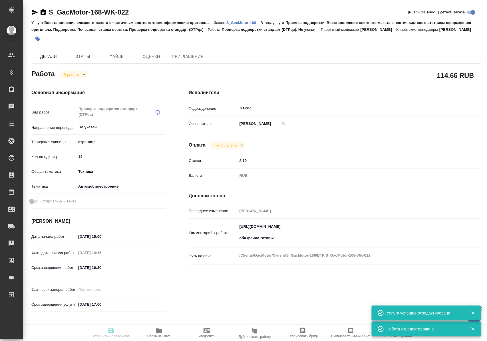
type textarea "x"
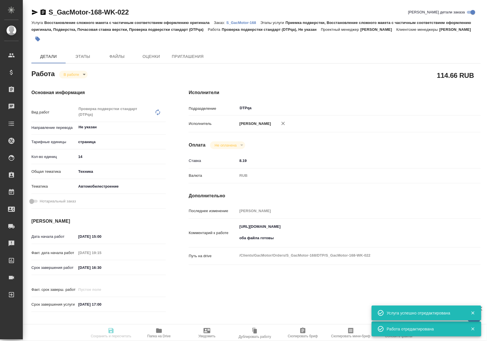
type input "inProgress"
type textarea "Проверка подверстки стандарт (DTPqa)"
type textarea "x"
type input "Не указан"
type input "5a8b1489cc6b4906c91bfdb2"
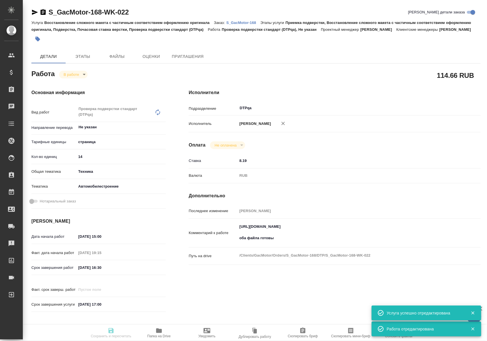
type input "14"
type input "tech"
type input "5f647204b73bc97568ca66a7"
type input "16.10.2025 15:00"
type input "13.10.2025 19:15"
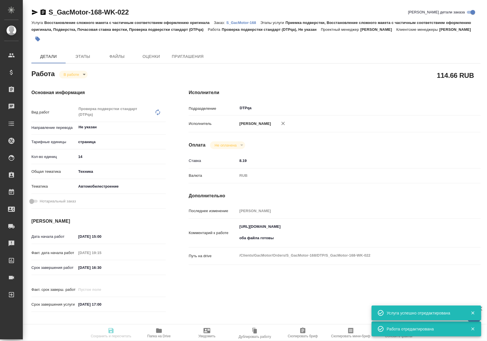
type input "16.10.2025 16:30"
type input "20.10.2025 17:00"
type input "DTPqa"
type input "notPayed"
type input "8.19"
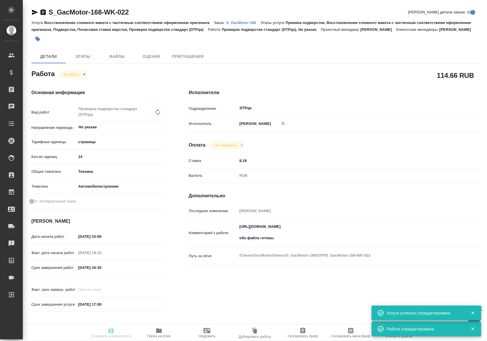
type input "RUB"
type input "[PERSON_NAME]"
type textarea "https://tera.awatera.com/Work/68de66db0d1c169389268724/ оба файла готовы"
type textarea "x"
type textarea "/Clients/GacMotor/Orders/S_GacMotor-168/DTP/S_GacMotor-168-WK-022"
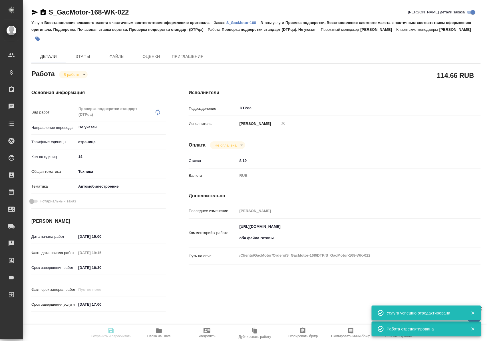
type textarea "x"
type input "S_GacMotor-168"
type input "Восстановление сложного макета с частичным соответствием оформлению оригинала"
type input "Приемка подверстки, Восстановление сложного макета с частичным соответствием оф…"
type input "Усманова Ольга"
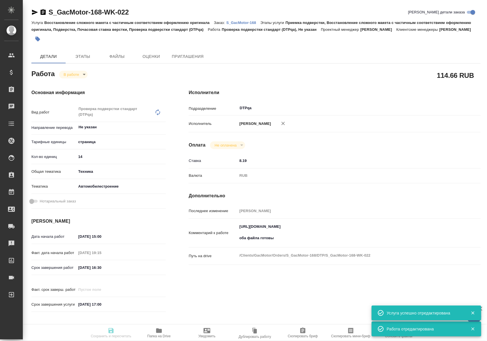
type input "Заборова Александра"
type input "/Clients/GacMotor/Orders/S_GacMotor-168"
type textarea "x"
type textarea "owner's manual——20250716.pdf сдаем раньше всех - 13.10 в 10:00: поставьте пожал…"
type textarea "x"
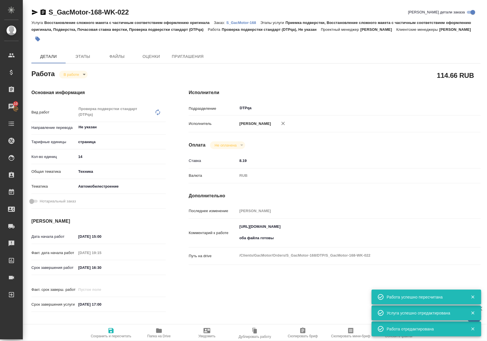
type textarea "x"
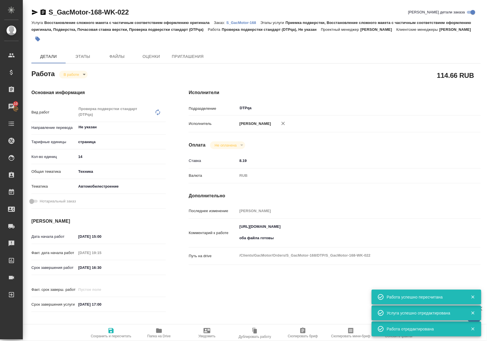
type textarea "x"
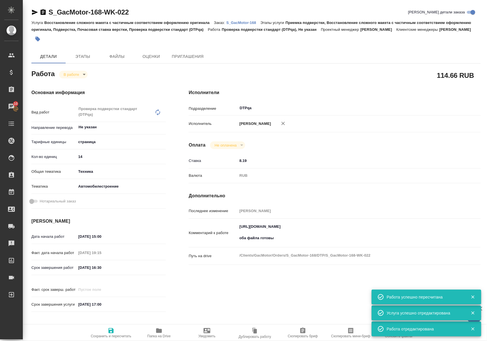
type textarea "x"
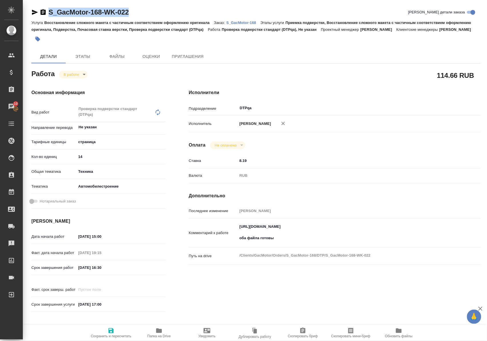
drag, startPoint x: 143, startPoint y: 16, endPoint x: 47, endPoint y: 14, distance: 95.6
click at [47, 14] on div "S_GacMotor-168-WK-022 Кратко детали заказа" at bounding box center [255, 12] width 449 height 9
copy link "S_GacMotor-168-WK-022"
drag, startPoint x: 239, startPoint y: 240, endPoint x: 368, endPoint y: 237, distance: 129.0
click at [368, 237] on textarea "https://tera.awatera.com/Work/68de66db0d1c169389268724/ оба файла готовы" at bounding box center [347, 232] width 218 height 21
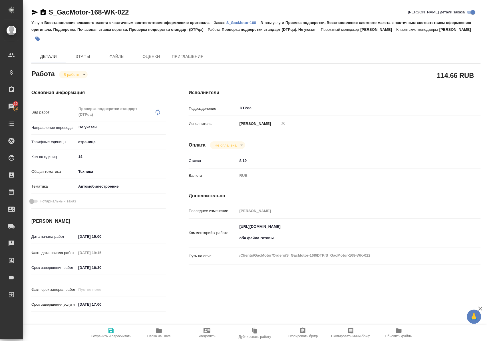
type textarea "x"
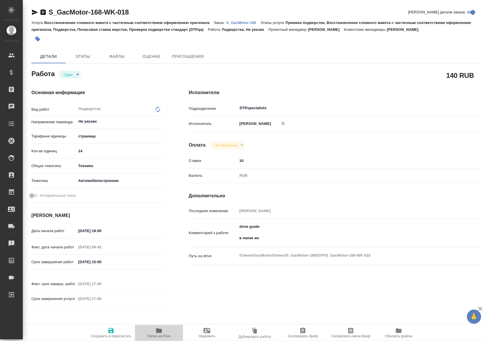
click at [160, 331] on icon "button" at bounding box center [159, 331] width 6 height 5
